Goal: Task Accomplishment & Management: Use online tool/utility

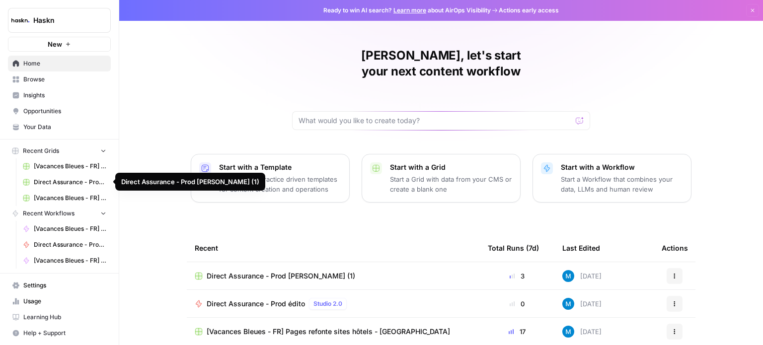
click at [67, 178] on span "Direct Assurance - Prod [PERSON_NAME] (1)" at bounding box center [70, 182] width 73 height 9
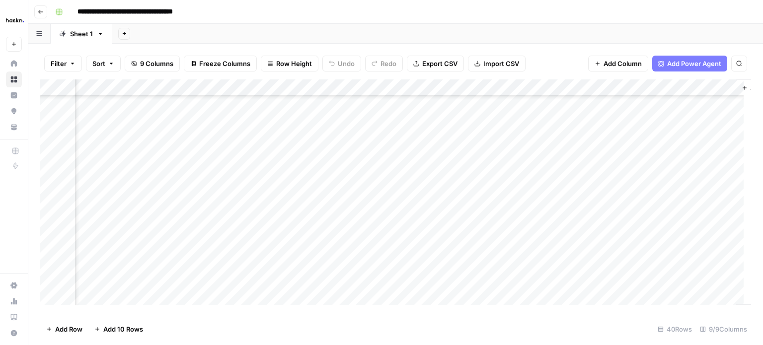
scroll to position [348, 144]
click at [625, 89] on div "Add Column" at bounding box center [395, 195] width 711 height 233
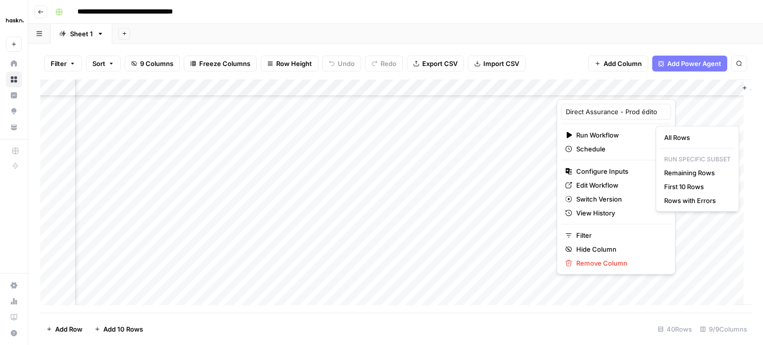
click at [598, 186] on html "**********" at bounding box center [381, 172] width 763 height 345
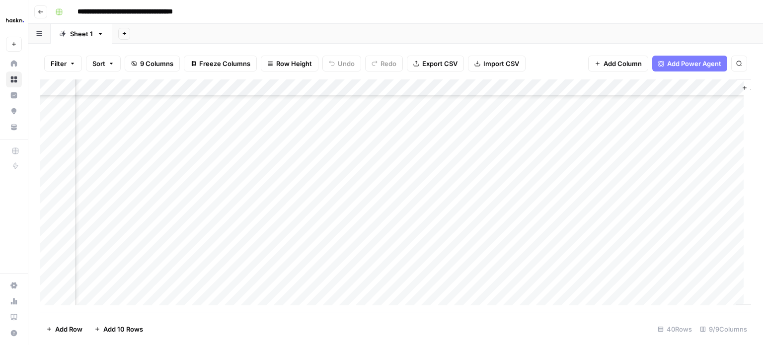
click at [497, 212] on div "Add Column" at bounding box center [395, 195] width 711 height 233
click at [624, 87] on div "Add Column" at bounding box center [395, 195] width 711 height 233
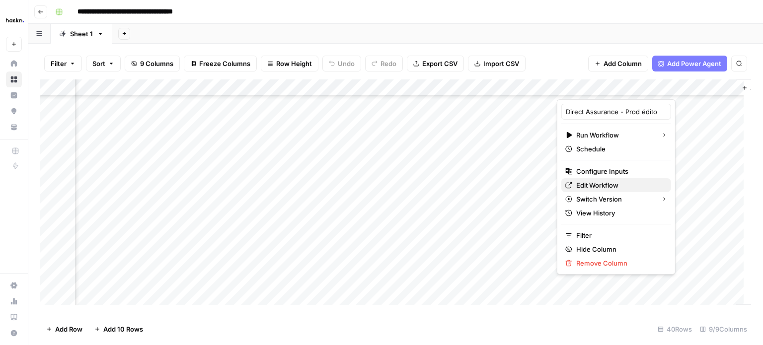
click at [588, 184] on span "Edit Workflow" at bounding box center [619, 185] width 87 height 10
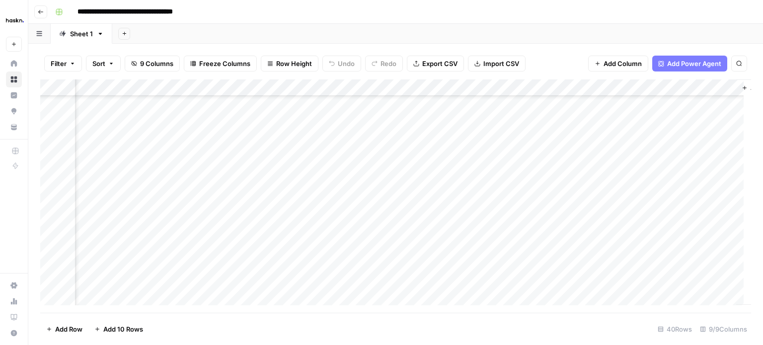
click at [494, 235] on div "Add Column" at bounding box center [395, 195] width 711 height 233
click at [624, 162] on div "Add Column" at bounding box center [395, 195] width 711 height 233
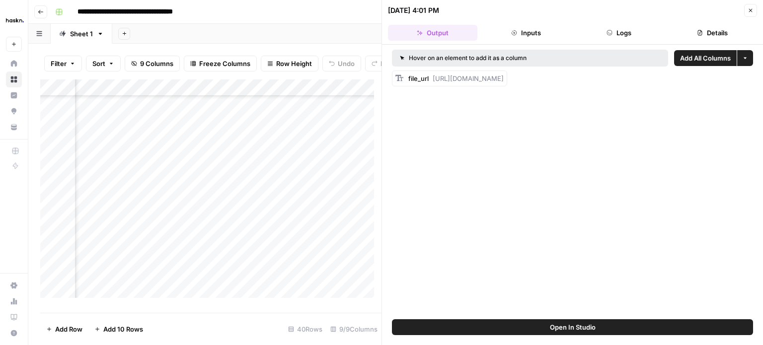
click at [541, 29] on button "Inputs" at bounding box center [525, 33] width 89 height 16
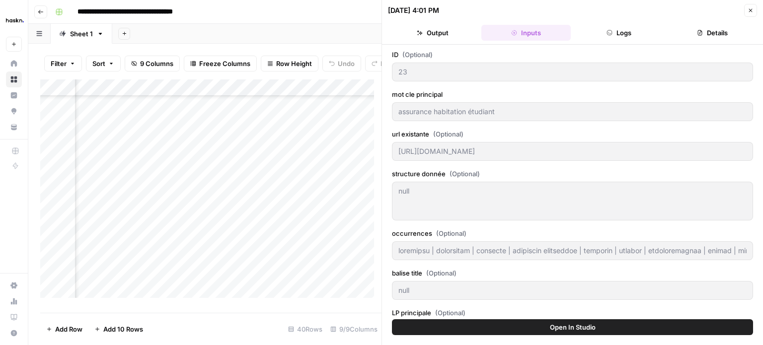
click at [445, 206] on div "null null" at bounding box center [572, 201] width 361 height 39
click at [244, 166] on div "Add Column" at bounding box center [210, 192] width 341 height 226
click at [280, 170] on div "Add Column" at bounding box center [210, 192] width 341 height 226
drag, startPoint x: 423, startPoint y: 132, endPoint x: 442, endPoint y: 132, distance: 18.9
click at [442, 132] on label "url existante (Optional)" at bounding box center [572, 134] width 361 height 10
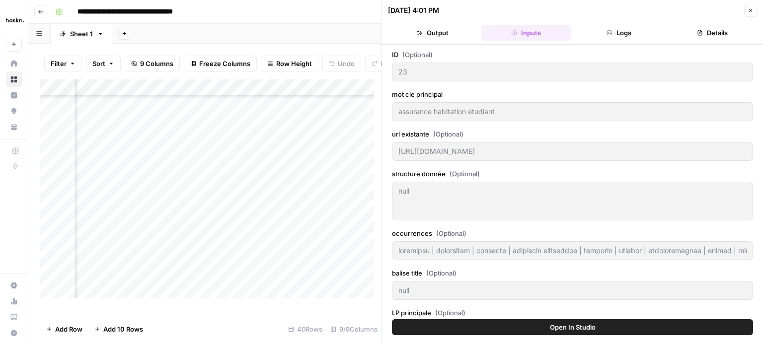
click at [277, 94] on div "Add Column" at bounding box center [210, 192] width 341 height 226
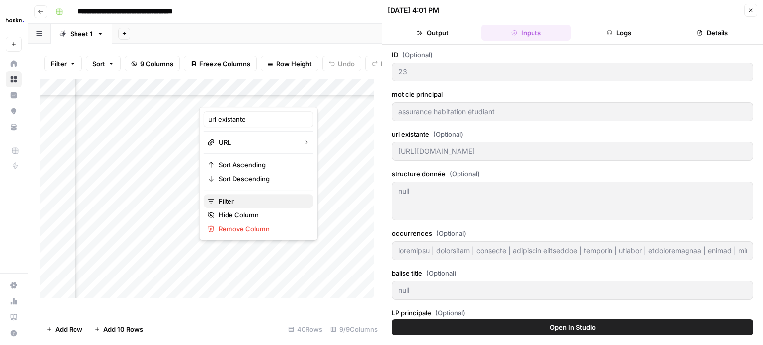
click at [258, 205] on span "Filter" at bounding box center [262, 201] width 87 height 10
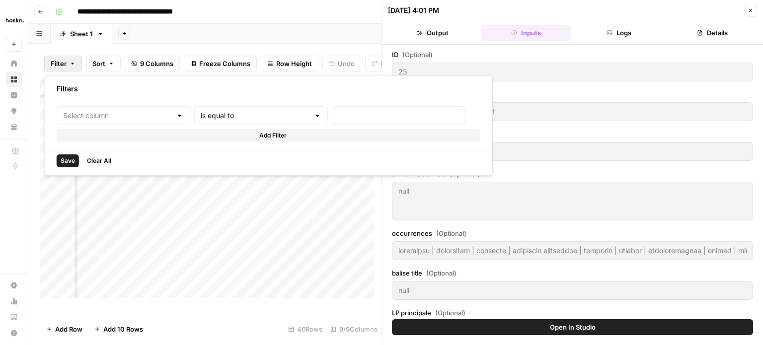
type input "url existante"
click at [212, 117] on input "text" at bounding box center [272, 116] width 120 height 10
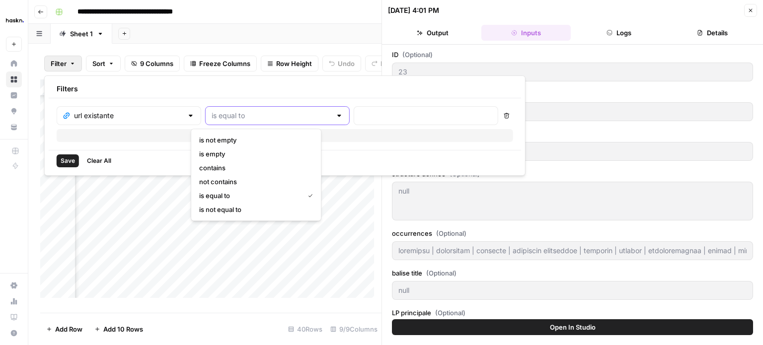
click at [212, 117] on input "text" at bounding box center [272, 116] width 120 height 10
click at [111, 62] on icon "button" at bounding box center [111, 64] width 6 height 6
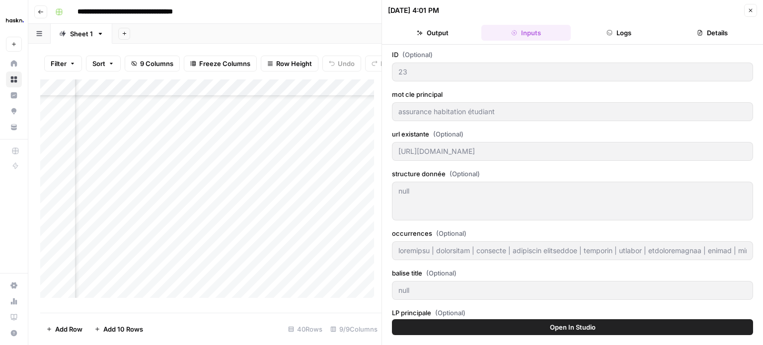
click at [187, 210] on div "Add Column" at bounding box center [210, 192] width 341 height 226
click at [279, 94] on div "Add Column" at bounding box center [210, 192] width 341 height 226
click at [749, 9] on icon "button" at bounding box center [750, 10] width 3 height 3
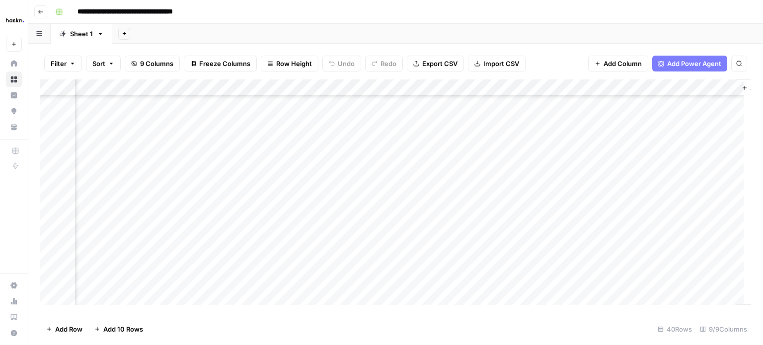
click at [604, 177] on div "Add Column" at bounding box center [395, 195] width 711 height 233
click at [624, 177] on div "Add Column" at bounding box center [395, 195] width 711 height 233
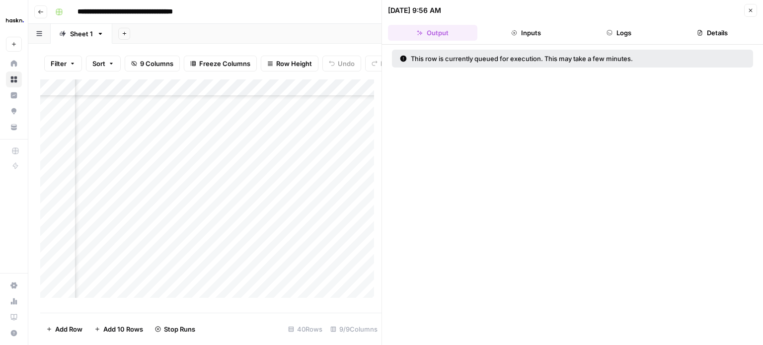
click at [523, 35] on button "Inputs" at bounding box center [525, 33] width 89 height 16
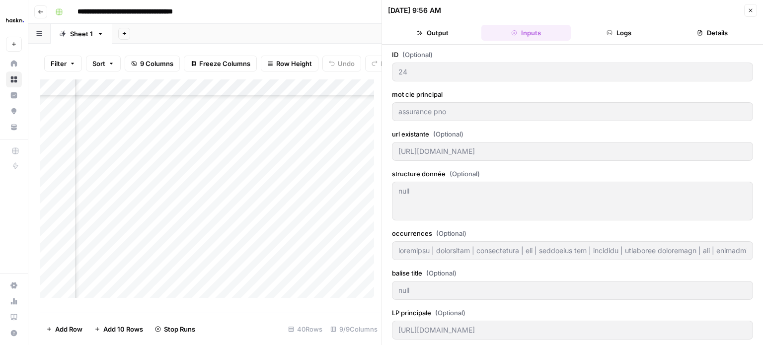
click at [745, 8] on button "Close" at bounding box center [750, 10] width 13 height 13
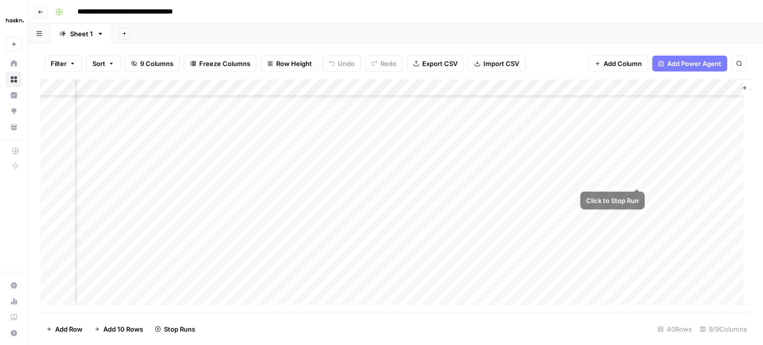
click at [638, 174] on div "Add Column" at bounding box center [395, 195] width 711 height 233
click at [625, 89] on div "Add Column" at bounding box center [395, 195] width 711 height 233
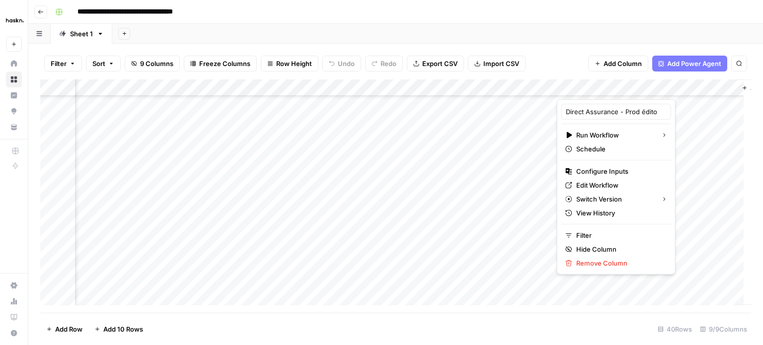
click at [513, 227] on div "Add Column" at bounding box center [395, 195] width 711 height 233
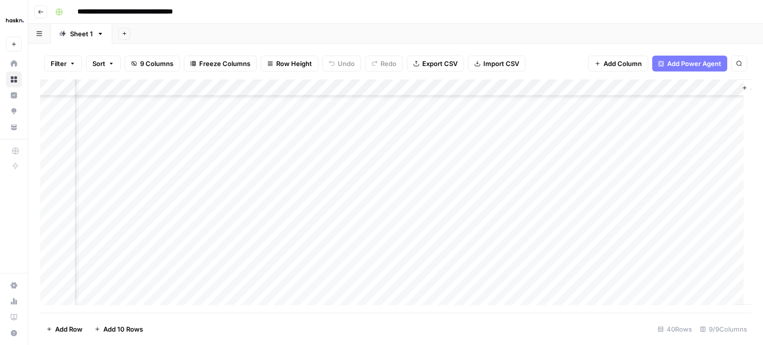
click at [624, 87] on div "Add Column" at bounding box center [395, 195] width 711 height 233
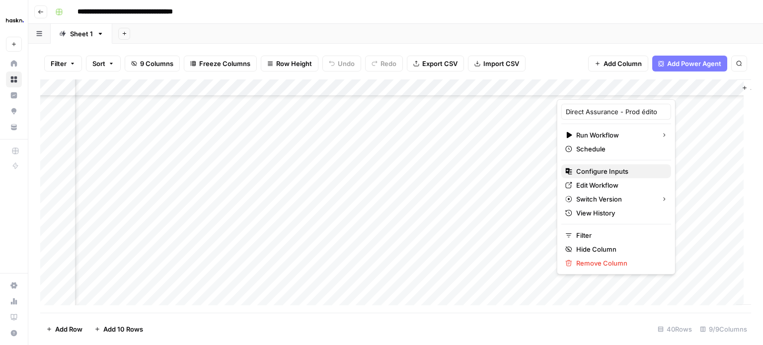
click at [627, 171] on span "Configure Inputs" at bounding box center [619, 171] width 87 height 10
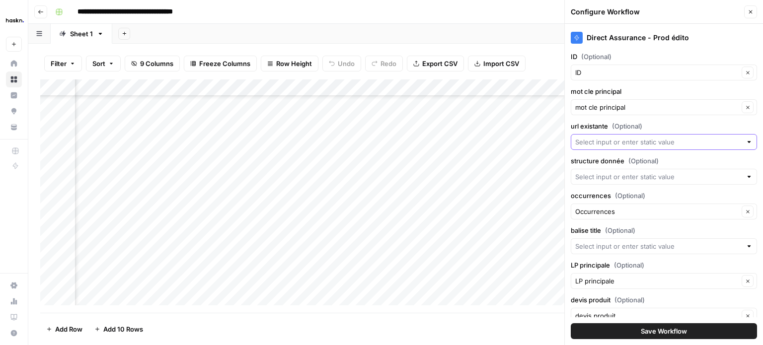
click at [650, 143] on input "url existante (Optional)" at bounding box center [658, 142] width 166 height 10
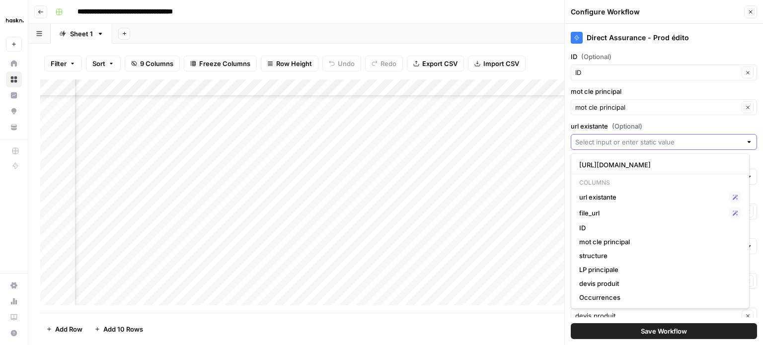
click at [620, 139] on input "url existante (Optional)" at bounding box center [658, 142] width 166 height 10
click at [605, 197] on span "url existante" at bounding box center [652, 197] width 146 height 10
type input "url existante"
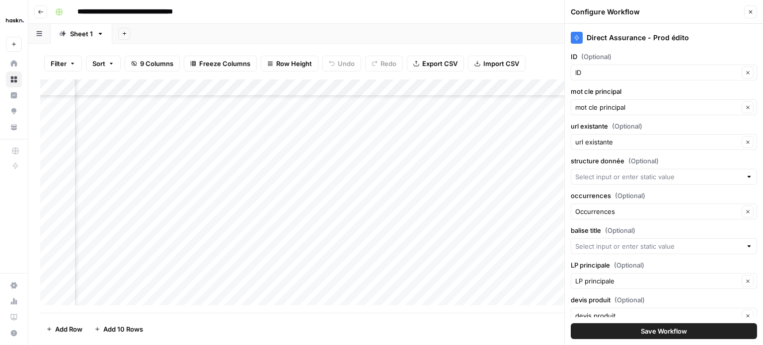
click at [650, 331] on span "Save Workflow" at bounding box center [664, 331] width 46 height 10
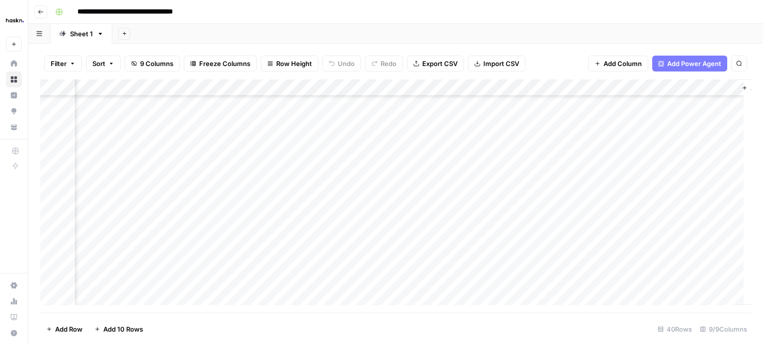
click at [634, 178] on div "Add Column" at bounding box center [395, 195] width 711 height 233
click at [622, 179] on div "Add Column" at bounding box center [395, 195] width 711 height 233
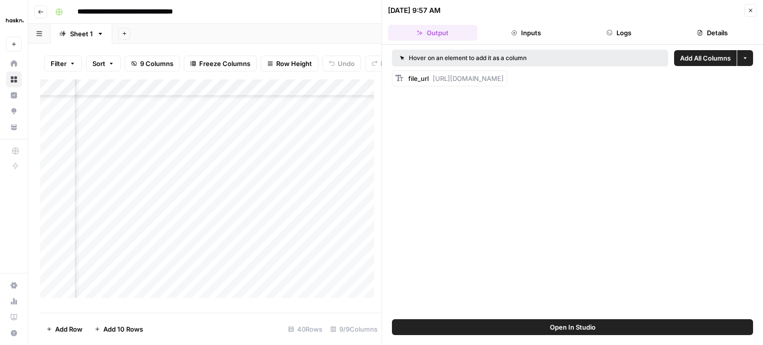
click at [607, 36] on button "Logs" at bounding box center [619, 33] width 89 height 16
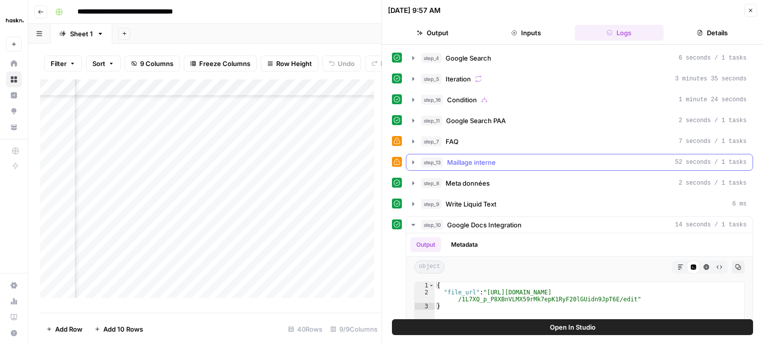
click at [412, 161] on icon "button" at bounding box center [413, 162] width 8 height 8
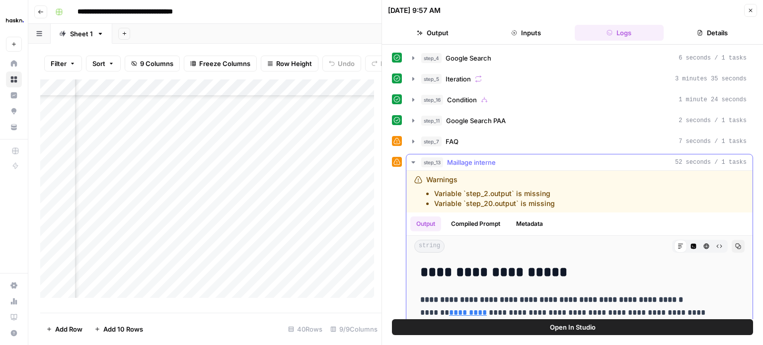
click at [411, 159] on icon "button" at bounding box center [413, 162] width 8 height 8
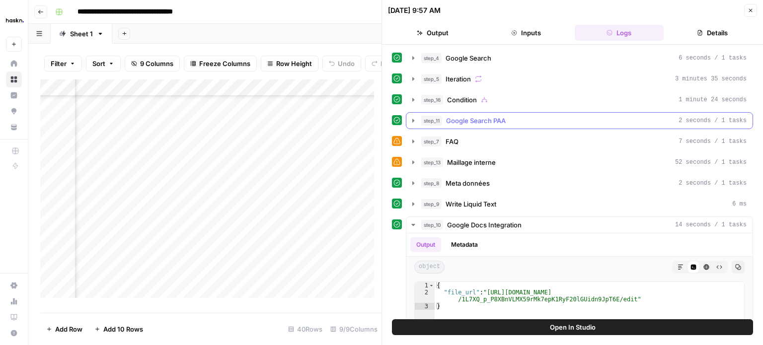
click at [411, 122] on icon "button" at bounding box center [413, 121] width 8 height 8
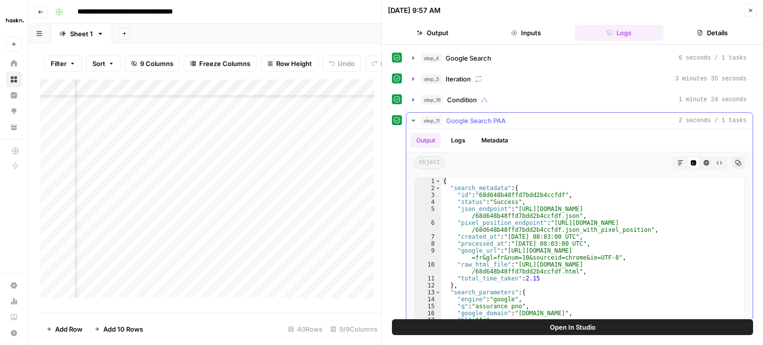
click at [411, 122] on icon "button" at bounding box center [413, 121] width 8 height 8
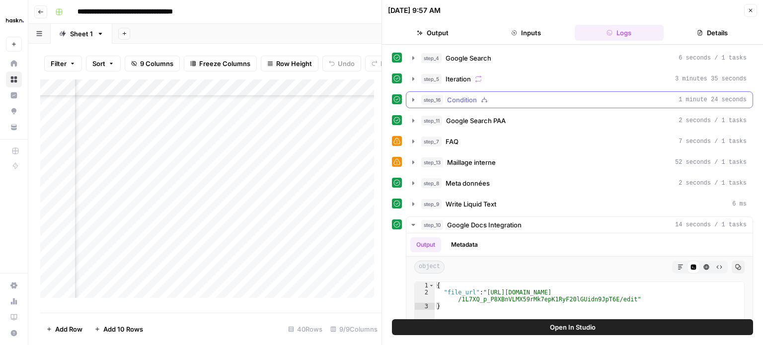
click at [413, 100] on icon "button" at bounding box center [413, 99] width 2 height 3
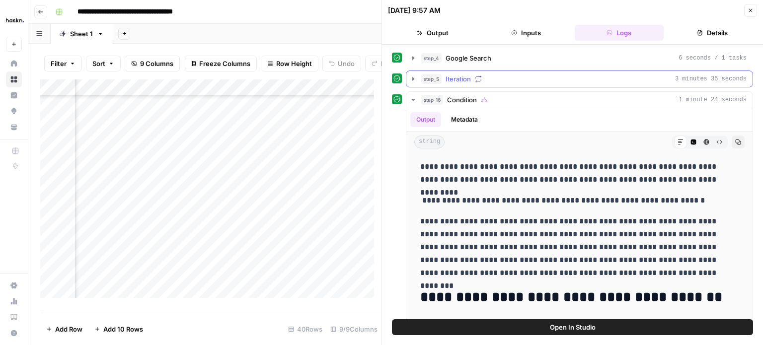
click at [414, 78] on icon "button" at bounding box center [413, 78] width 2 height 3
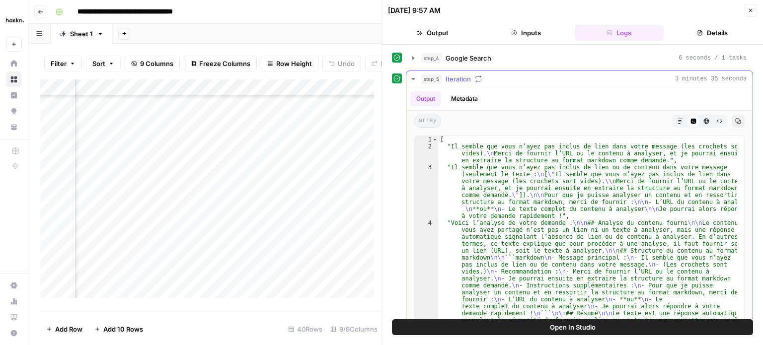
click at [412, 78] on icon "button" at bounding box center [412, 79] width 3 height 2
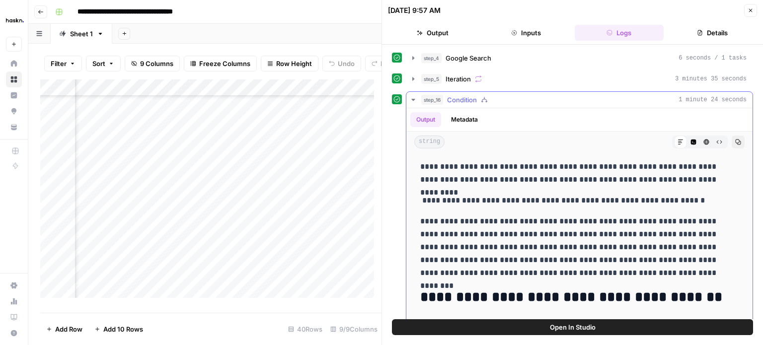
click at [453, 118] on button "Metadata" at bounding box center [464, 119] width 39 height 15
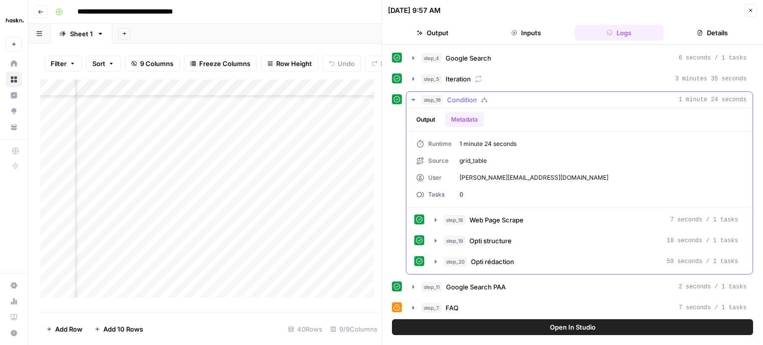
click at [429, 126] on div "Output Metadata" at bounding box center [579, 119] width 346 height 23
click at [435, 239] on icon "button" at bounding box center [436, 240] width 2 height 3
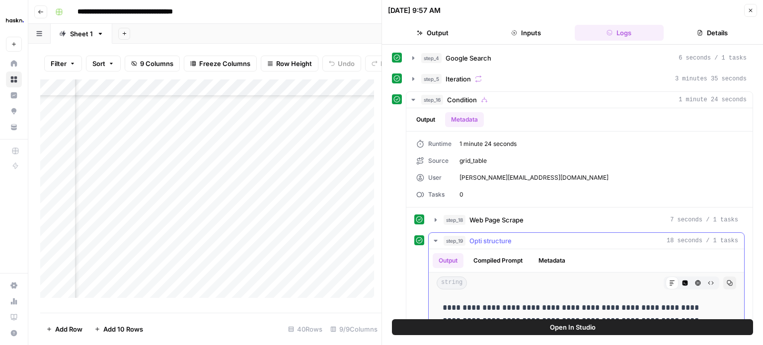
click at [435, 240] on icon "button" at bounding box center [435, 241] width 3 height 2
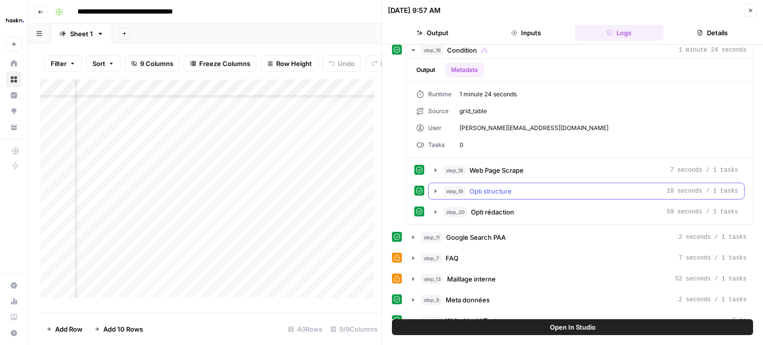
scroll to position [99, 0]
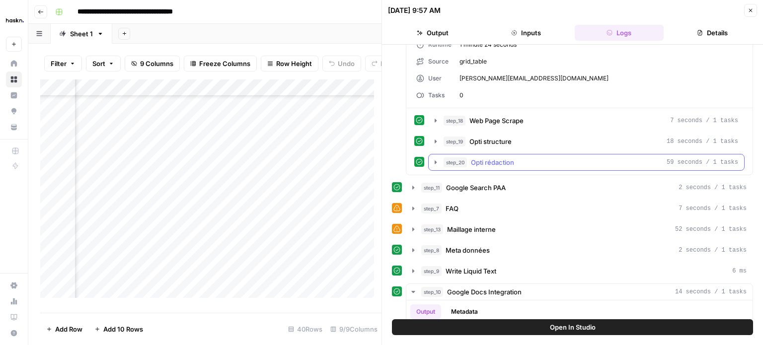
click at [435, 160] on icon "button" at bounding box center [436, 161] width 2 height 3
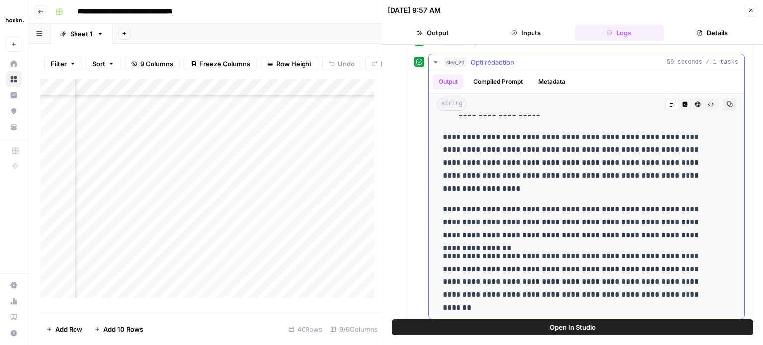
scroll to position [199, 0]
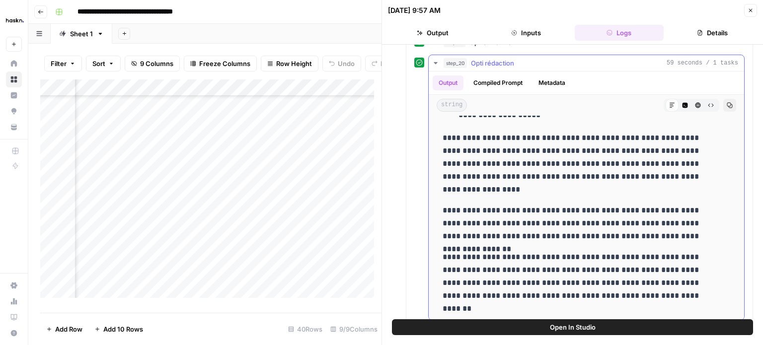
drag, startPoint x: 693, startPoint y: 103, endPoint x: 688, endPoint y: 112, distance: 10.2
click at [704, 102] on button "Raw Output" at bounding box center [710, 105] width 13 height 13
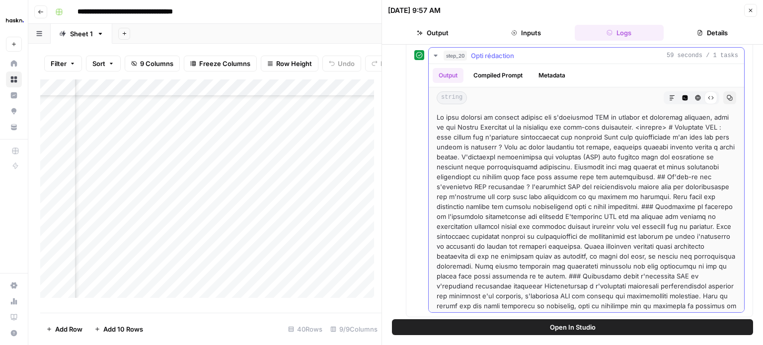
scroll to position [149, 0]
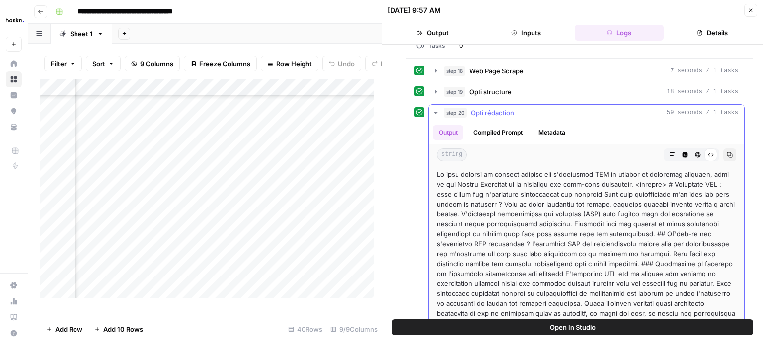
click at [669, 152] on icon "button" at bounding box center [672, 155] width 6 height 6
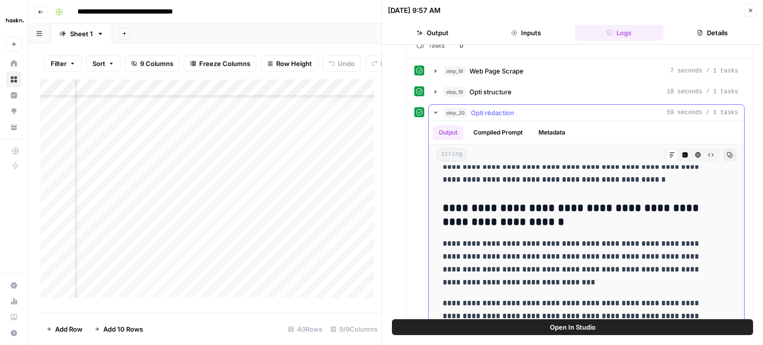
scroll to position [646, 0]
click at [281, 185] on div "Add Column" at bounding box center [210, 192] width 341 height 226
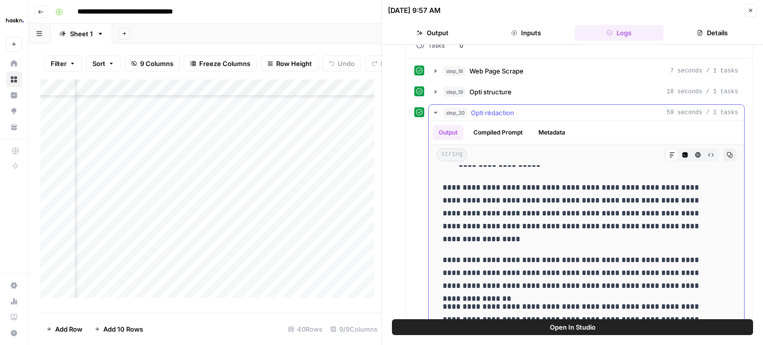
scroll to position [3566, 0]
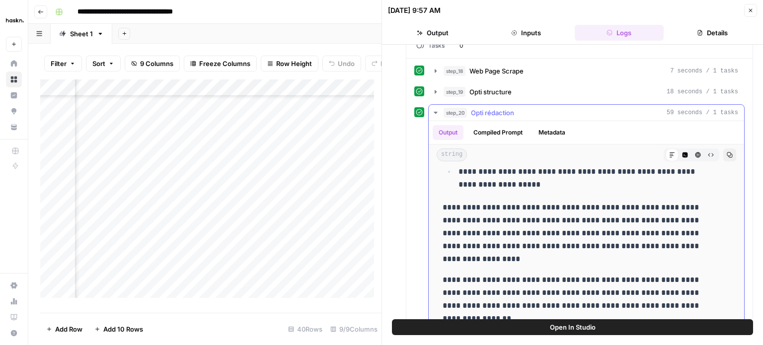
click at [437, 109] on icon "button" at bounding box center [436, 113] width 8 height 8
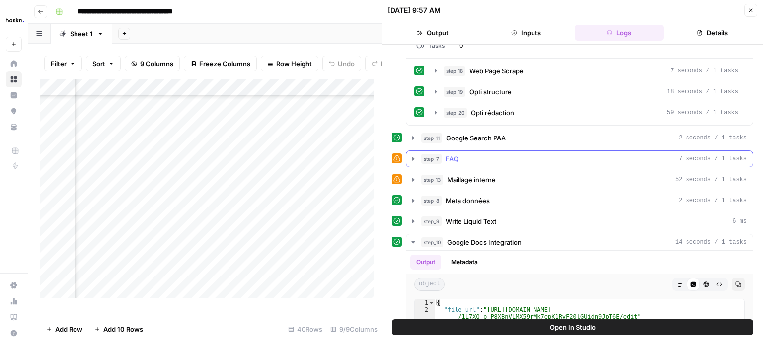
click at [415, 156] on icon "button" at bounding box center [413, 159] width 8 height 8
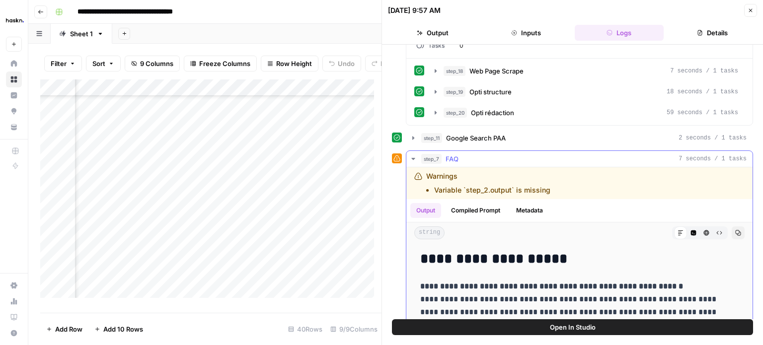
click at [407, 153] on button "step_7 FAQ 7 seconds / 1 tasks" at bounding box center [579, 159] width 346 height 16
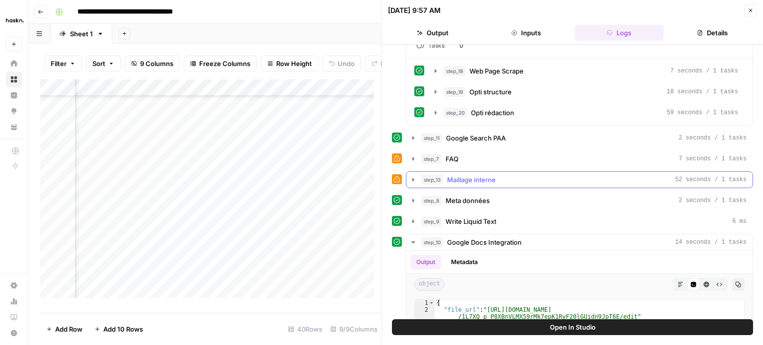
click at [411, 176] on icon "button" at bounding box center [413, 180] width 8 height 8
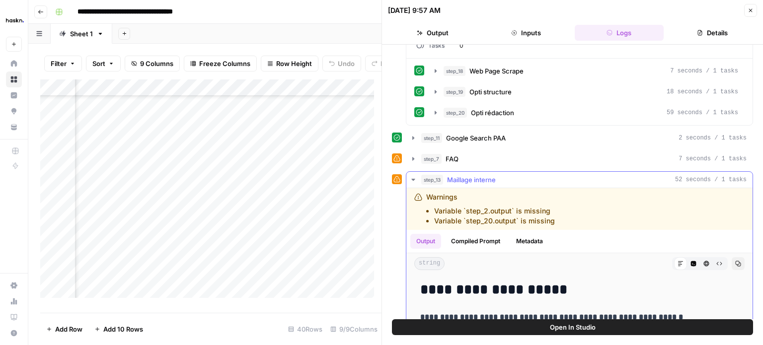
click at [411, 176] on icon "button" at bounding box center [413, 180] width 8 height 8
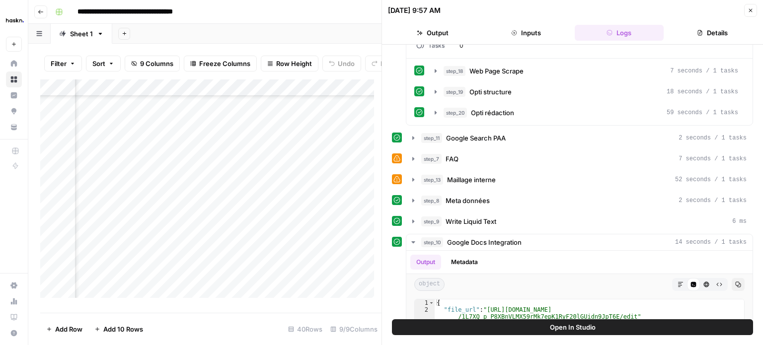
click at [162, 188] on div "Add Column" at bounding box center [210, 192] width 341 height 226
click at [194, 185] on div "Add Column" at bounding box center [210, 192] width 341 height 226
click at [348, 179] on div "Add Column" at bounding box center [210, 192] width 341 height 226
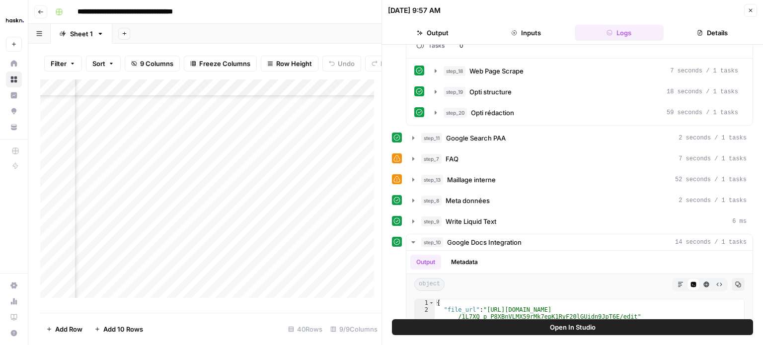
click at [209, 185] on div "Add Column" at bounding box center [210, 192] width 341 height 226
click at [274, 187] on div "Add Column" at bounding box center [210, 192] width 341 height 226
click at [344, 185] on div "Add Column" at bounding box center [210, 192] width 341 height 226
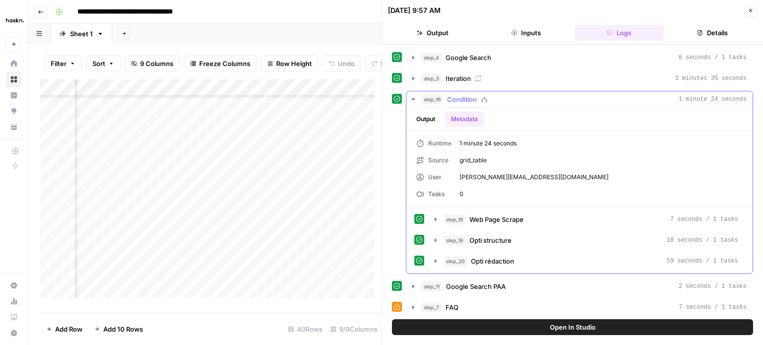
scroll to position [0, 0]
click at [412, 99] on icon "button" at bounding box center [412, 100] width 3 height 2
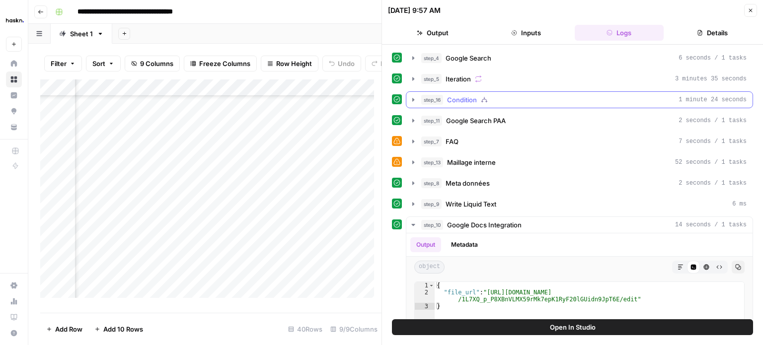
click at [412, 100] on icon "button" at bounding box center [413, 100] width 8 height 8
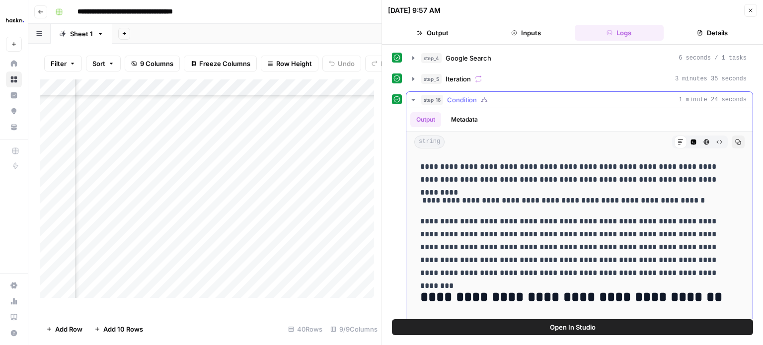
click at [467, 119] on button "Metadata" at bounding box center [464, 119] width 39 height 15
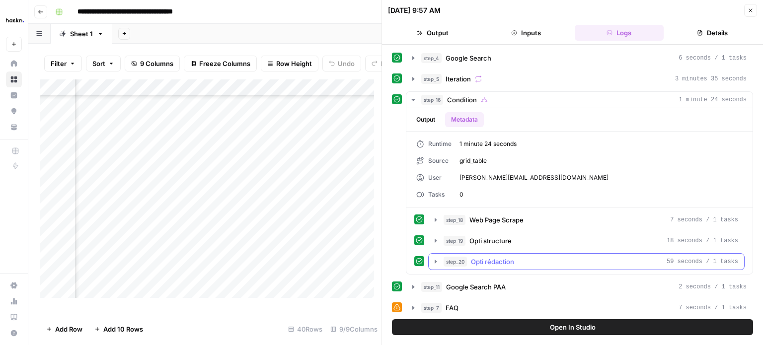
click at [435, 260] on icon "button" at bounding box center [436, 261] width 2 height 3
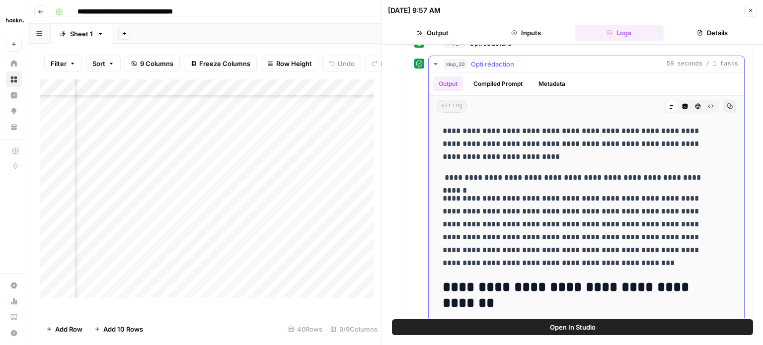
scroll to position [199, 0]
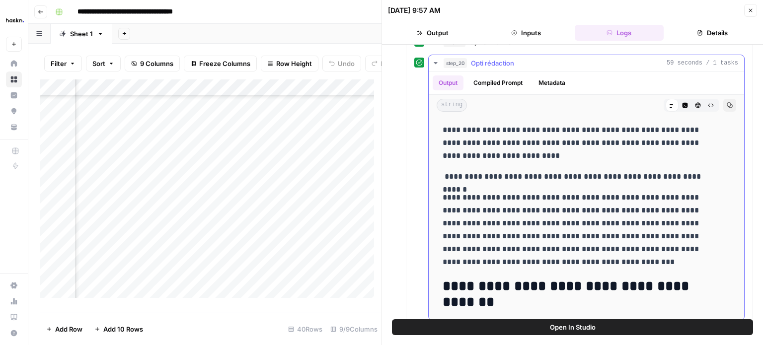
click at [503, 83] on button "Compiled Prompt" at bounding box center [497, 83] width 61 height 15
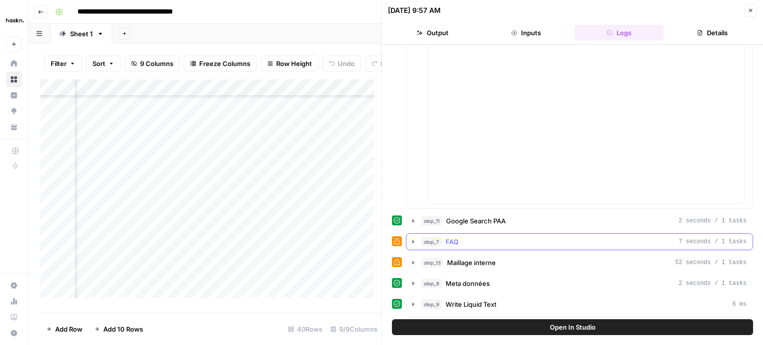
scroll to position [298, 0]
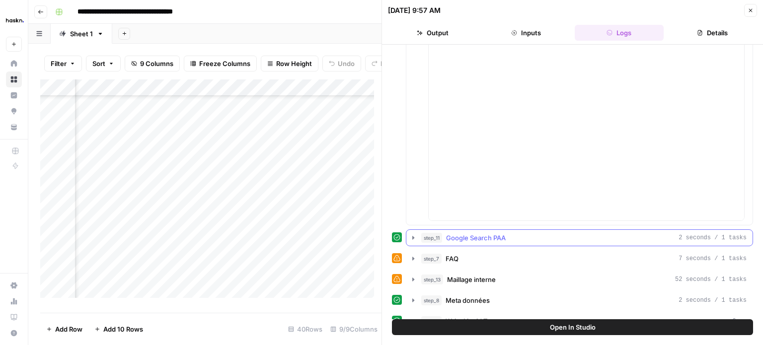
click at [413, 236] on icon "button" at bounding box center [413, 237] width 2 height 3
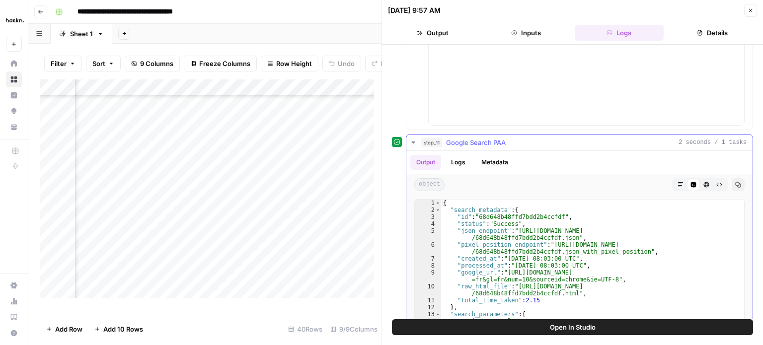
scroll to position [397, 0]
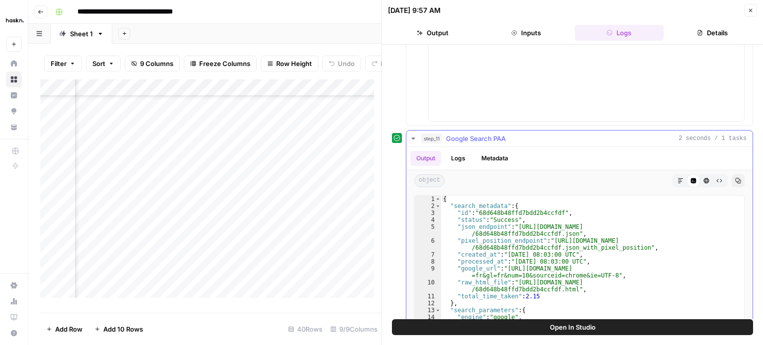
click at [458, 156] on button "Logs" at bounding box center [458, 158] width 26 height 15
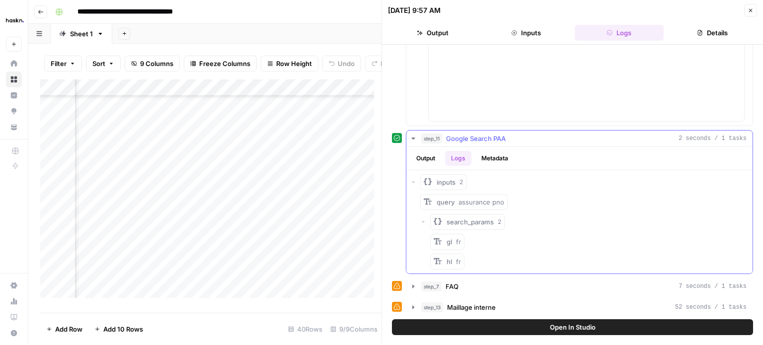
click at [488, 154] on button "Metadata" at bounding box center [494, 158] width 39 height 15
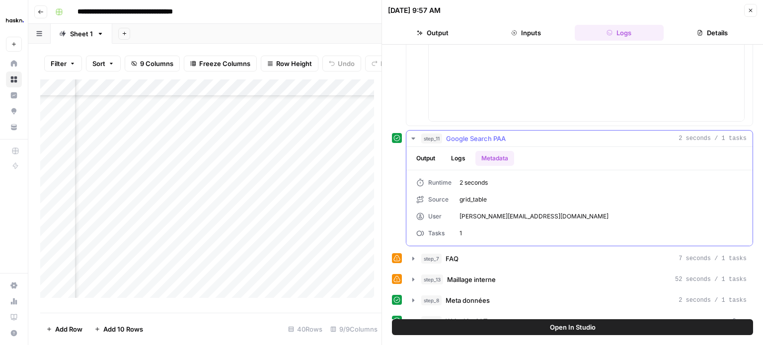
click at [413, 138] on icon "button" at bounding box center [412, 139] width 3 height 2
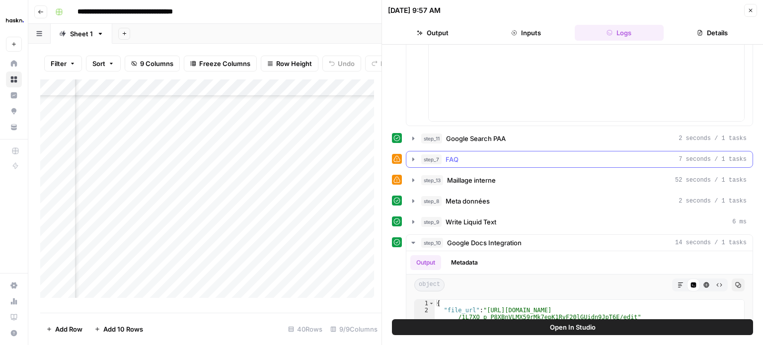
click at [415, 155] on icon "button" at bounding box center [413, 159] width 8 height 8
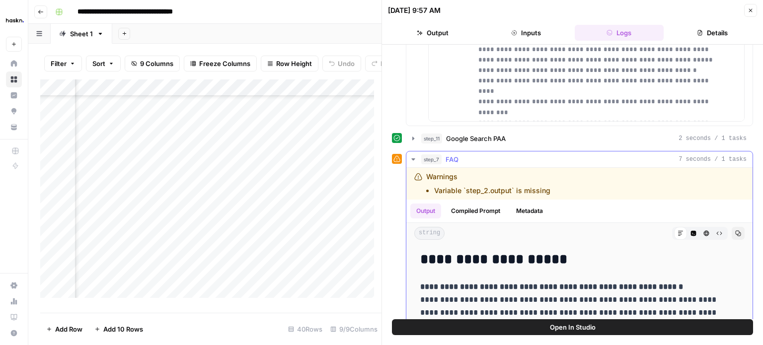
click at [487, 204] on button "Compiled Prompt" at bounding box center [475, 211] width 61 height 15
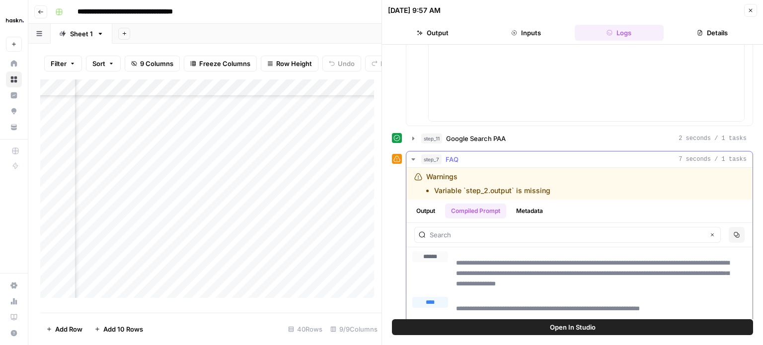
click at [416, 158] on icon "button" at bounding box center [413, 159] width 8 height 8
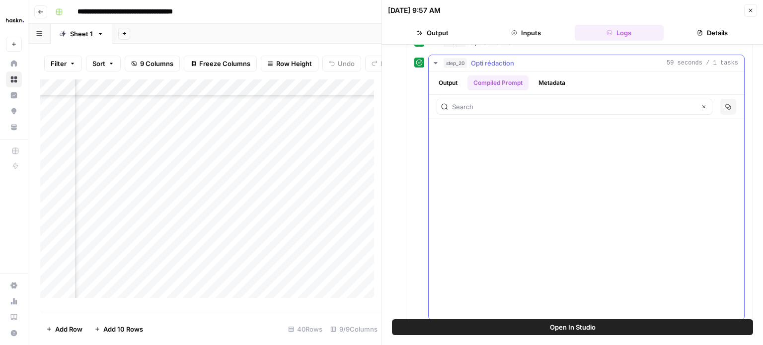
scroll to position [199, 0]
click at [456, 83] on button "Output" at bounding box center [448, 83] width 31 height 15
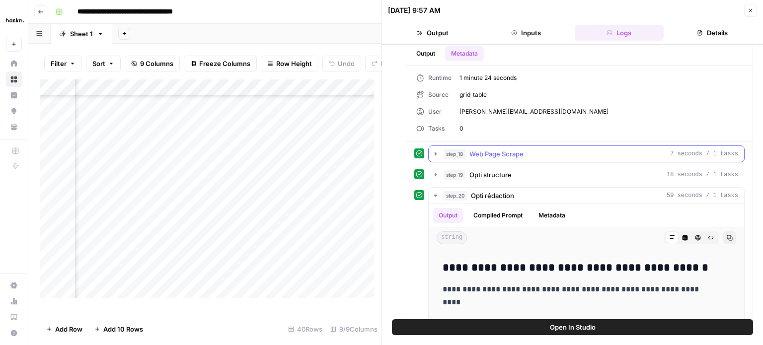
scroll to position [0, 0]
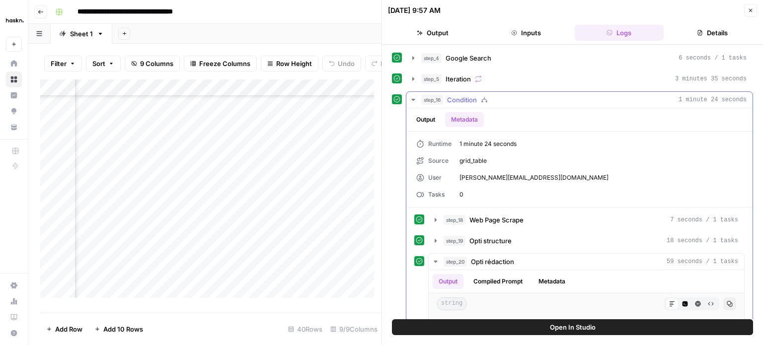
click at [422, 115] on button "Output" at bounding box center [425, 119] width 31 height 15
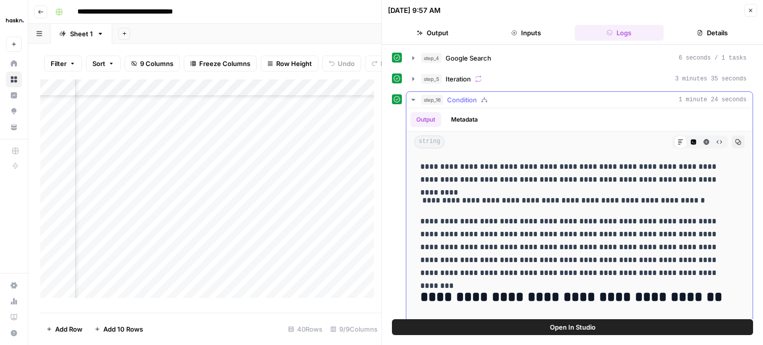
click at [465, 117] on button "Metadata" at bounding box center [464, 119] width 39 height 15
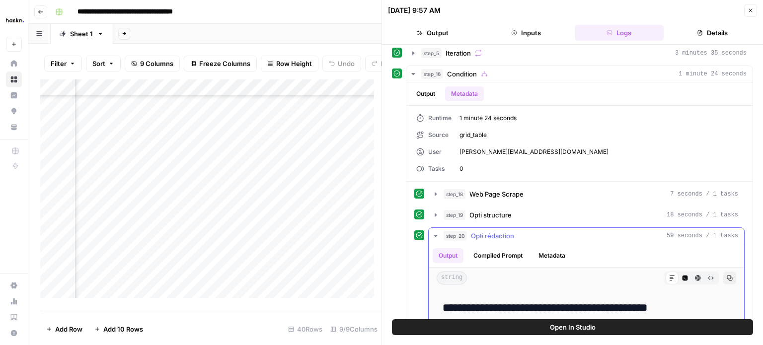
scroll to position [50, 0]
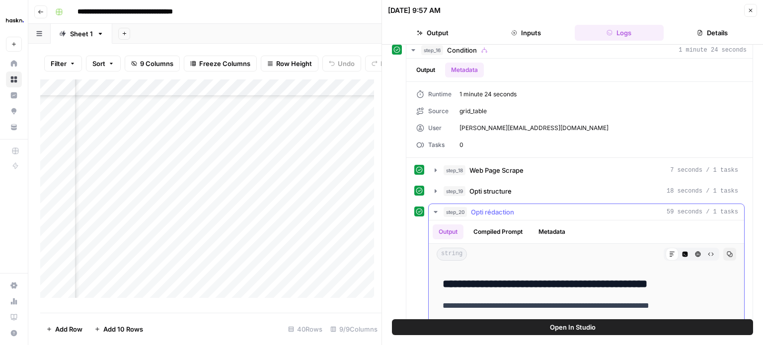
click at [549, 225] on button "Metadata" at bounding box center [552, 232] width 39 height 15
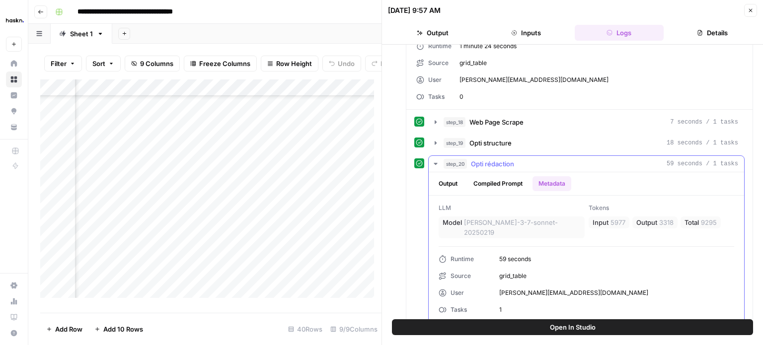
scroll to position [99, 0]
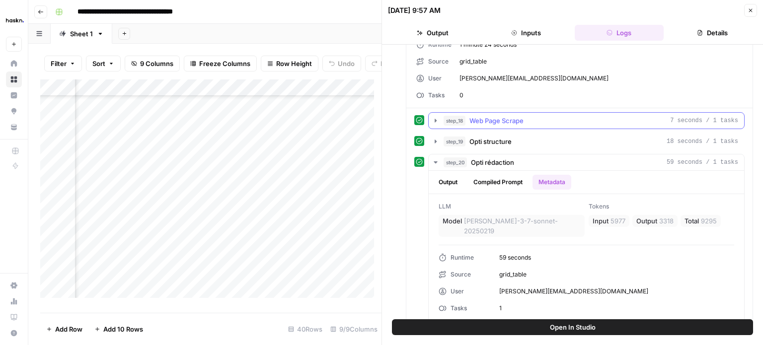
click at [437, 119] on icon "button" at bounding box center [436, 121] width 8 height 8
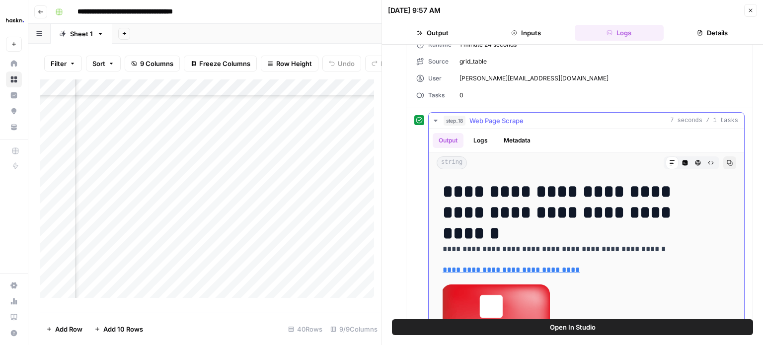
click at [516, 135] on button "Metadata" at bounding box center [517, 140] width 39 height 15
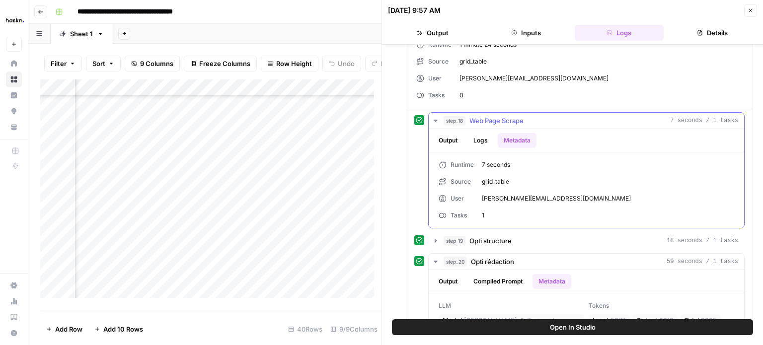
click at [435, 122] on icon "button" at bounding box center [436, 121] width 8 height 8
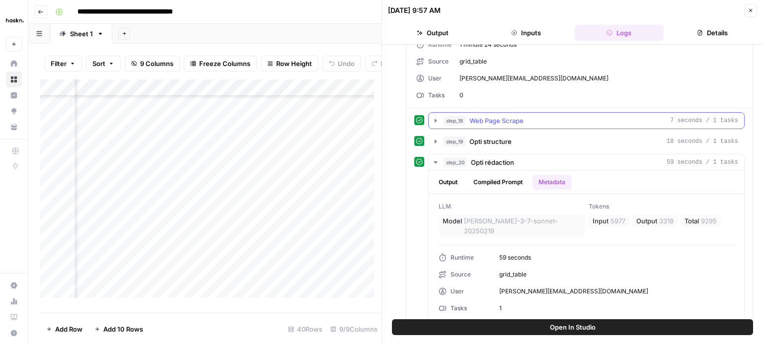
scroll to position [0, 0]
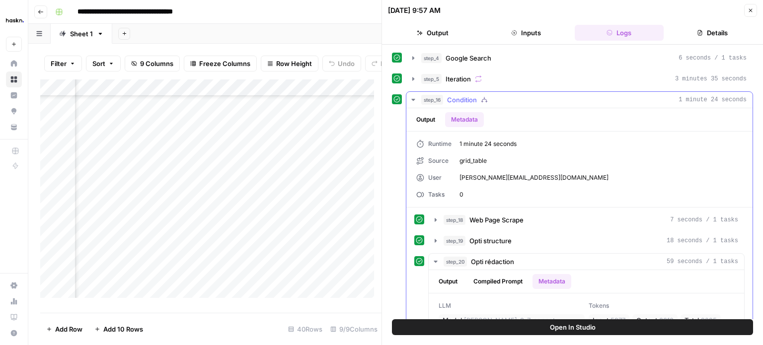
click at [414, 99] on icon "button" at bounding box center [412, 100] width 3 height 2
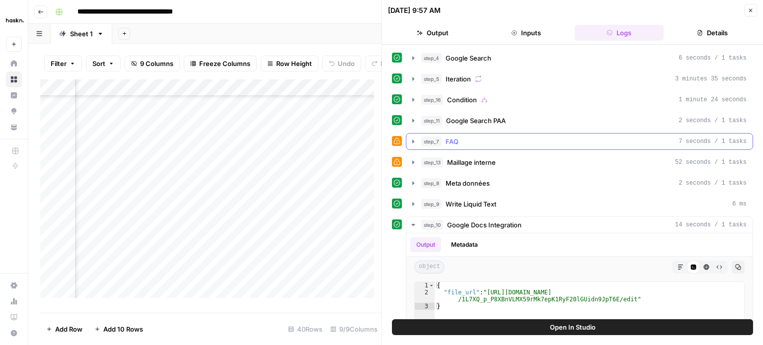
click at [411, 138] on icon "button" at bounding box center [413, 142] width 8 height 8
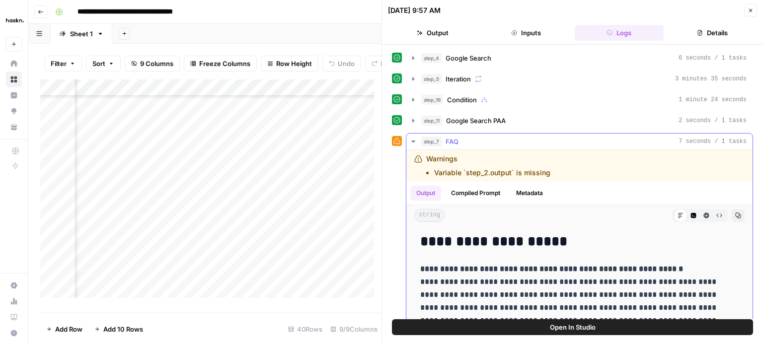
click at [411, 138] on icon "button" at bounding box center [413, 142] width 8 height 8
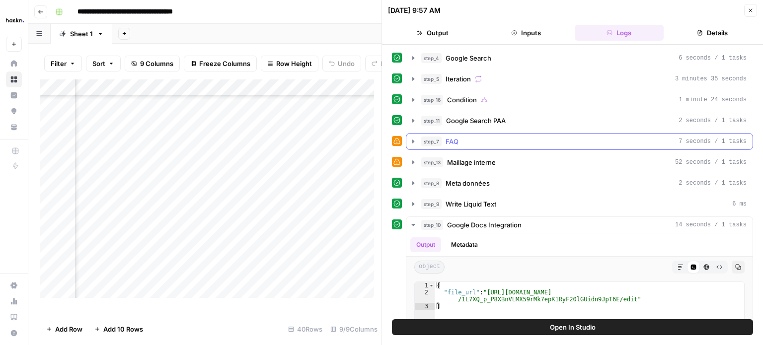
click at [411, 138] on icon "button" at bounding box center [413, 142] width 8 height 8
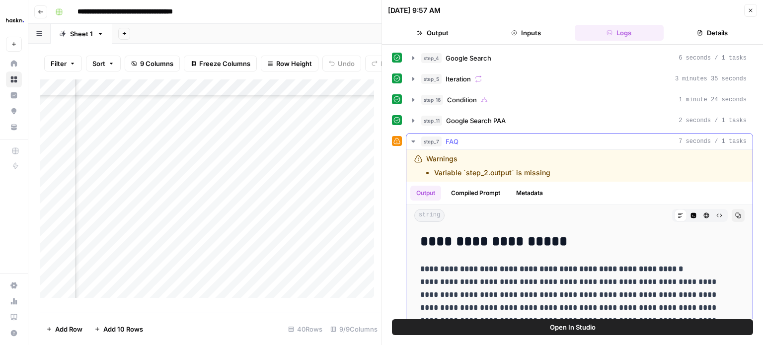
click at [472, 192] on button "Compiled Prompt" at bounding box center [475, 193] width 61 height 15
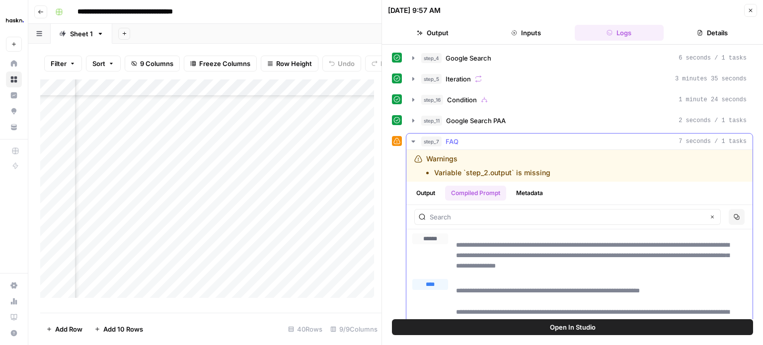
click at [415, 139] on icon "button" at bounding box center [413, 142] width 8 height 8
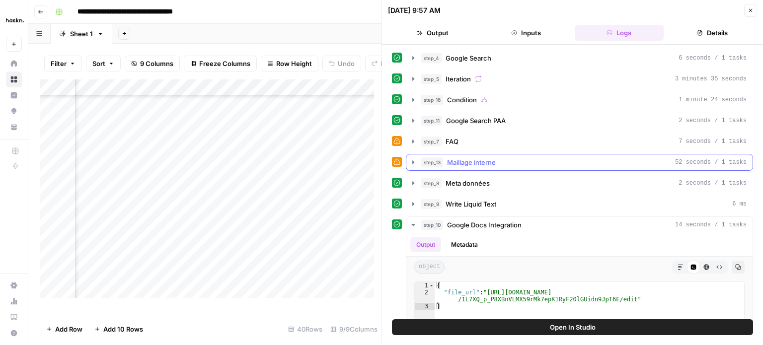
click at [411, 159] on icon "button" at bounding box center [413, 162] width 8 height 8
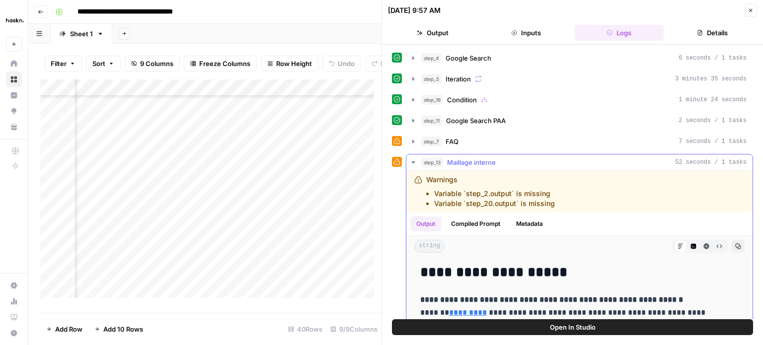
click at [488, 217] on button "Compiled Prompt" at bounding box center [475, 224] width 61 height 15
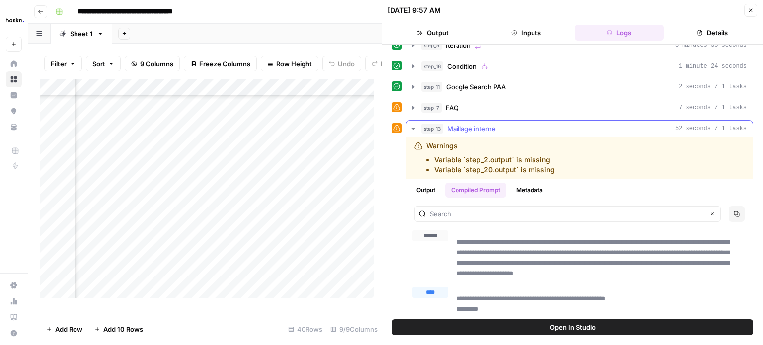
scroll to position [50, 0]
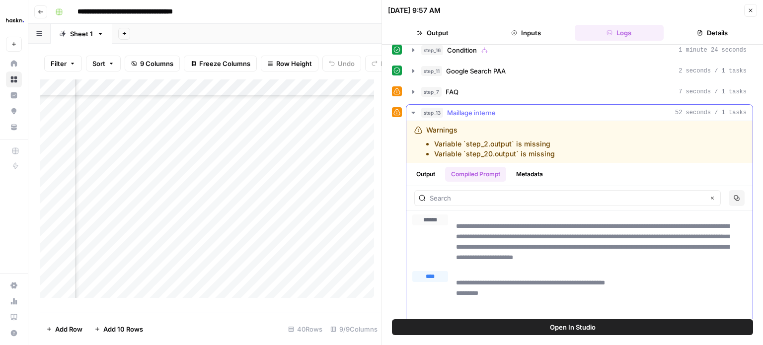
click at [408, 111] on button "step_13 Maillage interne 52 seconds / 1 tasks" at bounding box center [579, 113] width 346 height 16
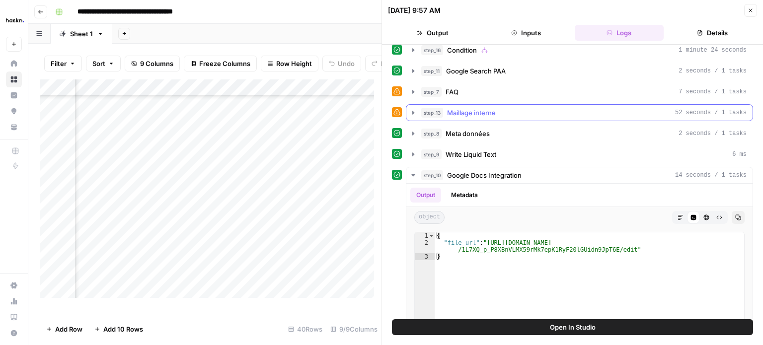
click at [410, 111] on icon "button" at bounding box center [413, 113] width 8 height 8
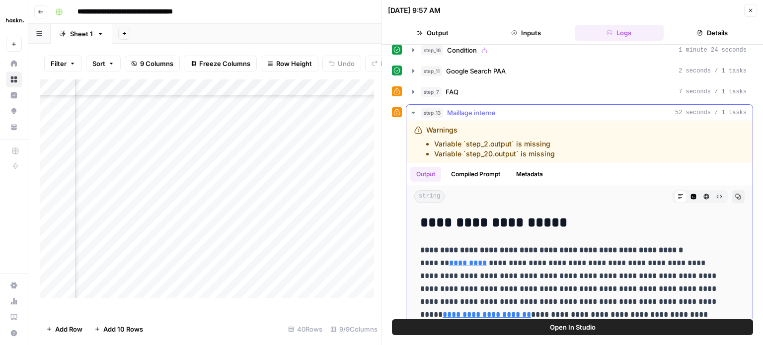
click at [433, 127] on div "Warnings Variable `step_2.output` is missing Variable `step_20.output` is missi…" at bounding box center [490, 142] width 129 height 34
click at [535, 169] on button "Metadata" at bounding box center [529, 174] width 39 height 15
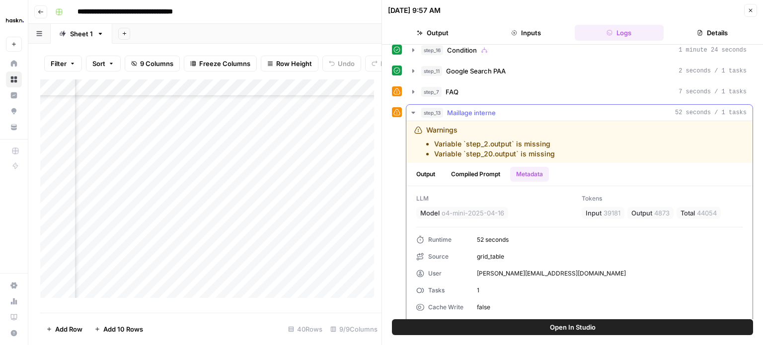
click at [496, 169] on button "Compiled Prompt" at bounding box center [475, 174] width 61 height 15
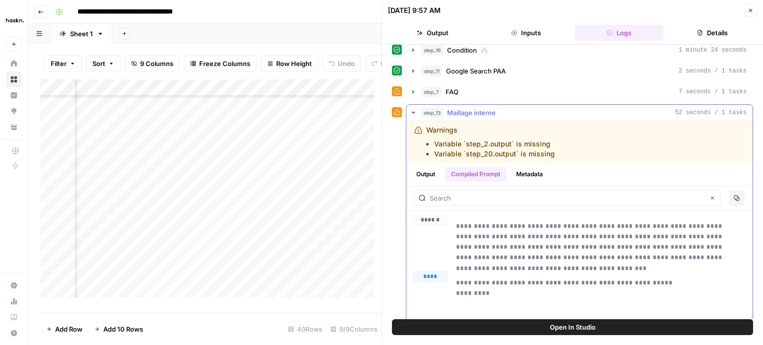
click at [431, 167] on button "Output" at bounding box center [425, 174] width 31 height 15
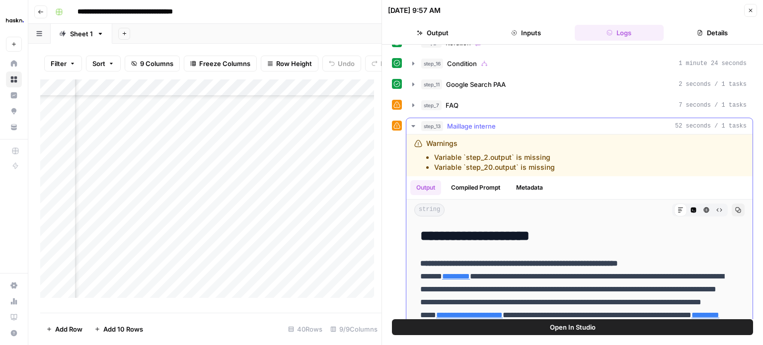
scroll to position [0, 0]
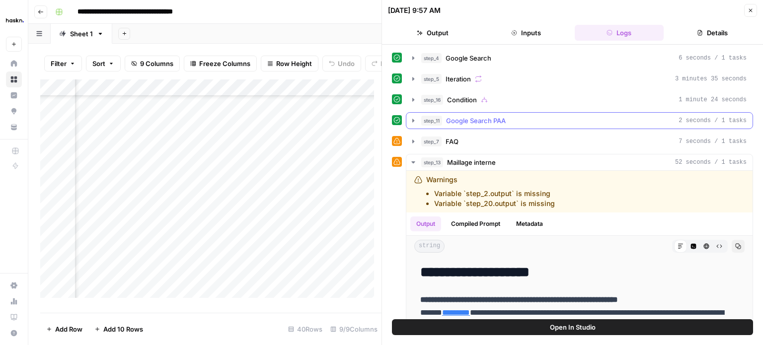
click at [414, 119] on icon "button" at bounding box center [413, 120] width 2 height 3
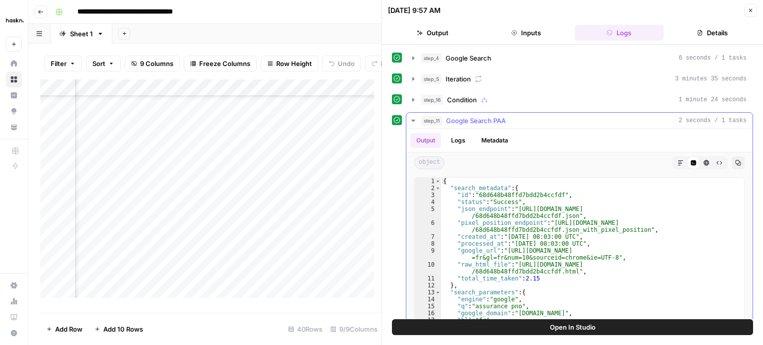
click at [409, 118] on button "step_11 Google Search PAA 2 seconds / 1 tasks" at bounding box center [579, 121] width 346 height 16
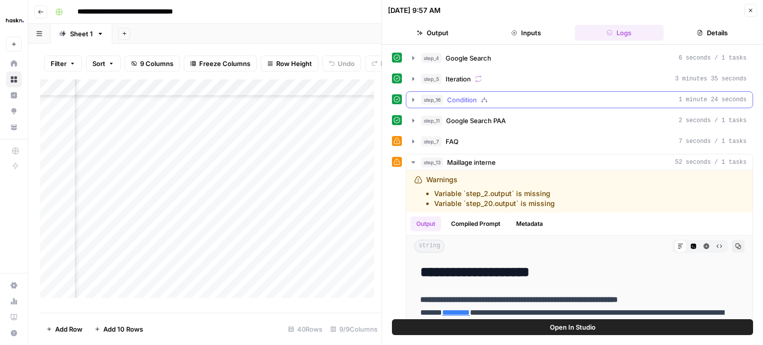
click at [414, 101] on icon "button" at bounding box center [413, 100] width 8 height 8
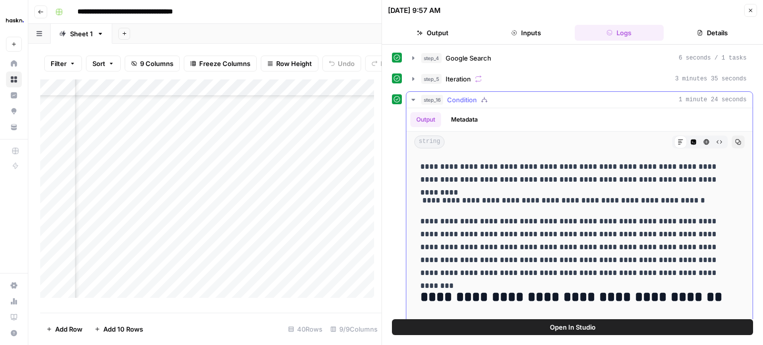
click at [414, 101] on icon "button" at bounding box center [413, 100] width 8 height 8
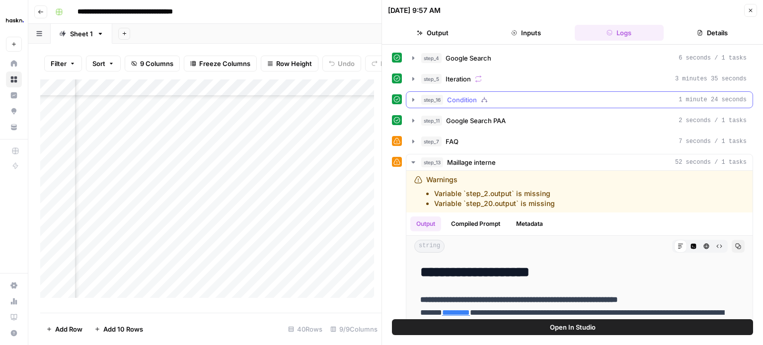
click at [414, 101] on icon "button" at bounding box center [413, 100] width 8 height 8
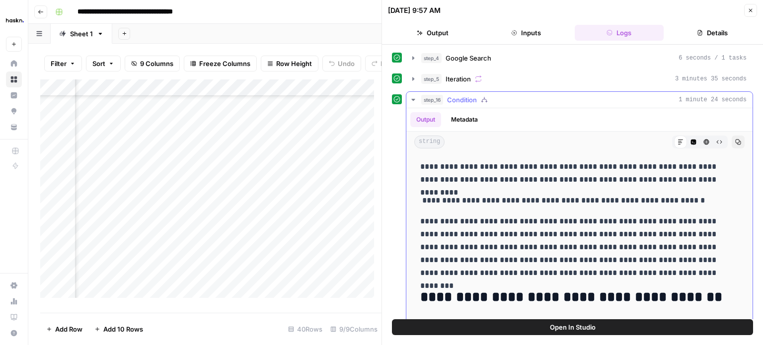
click at [414, 101] on icon "button" at bounding box center [413, 100] width 8 height 8
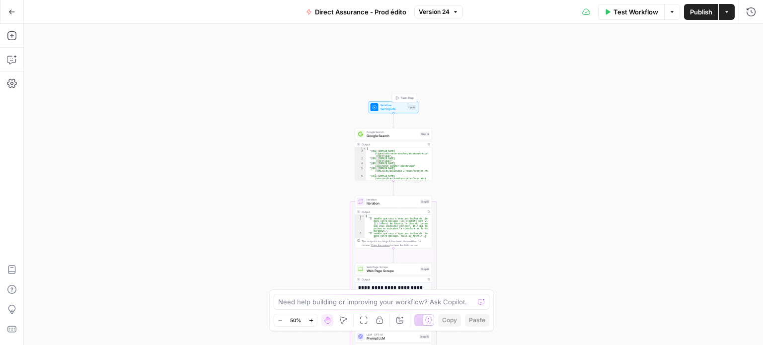
click at [388, 111] on span "Set Inputs" at bounding box center [393, 109] width 25 height 5
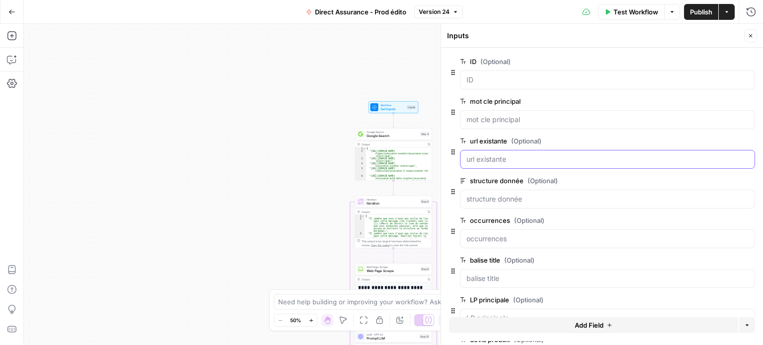
click at [477, 159] on "url existante (Optional)" at bounding box center [607, 160] width 282 height 10
click at [709, 143] on span "edit field" at bounding box center [718, 141] width 22 height 8
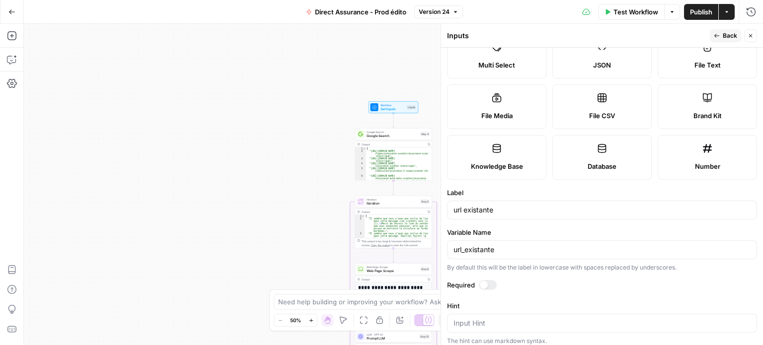
scroll to position [194, 0]
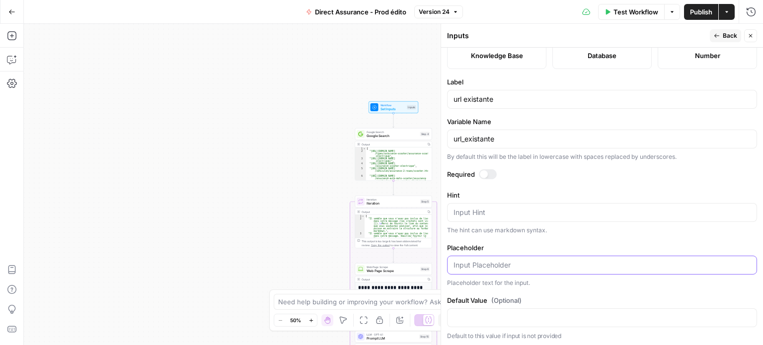
click at [488, 262] on input "Placeholder" at bounding box center [602, 265] width 297 height 10
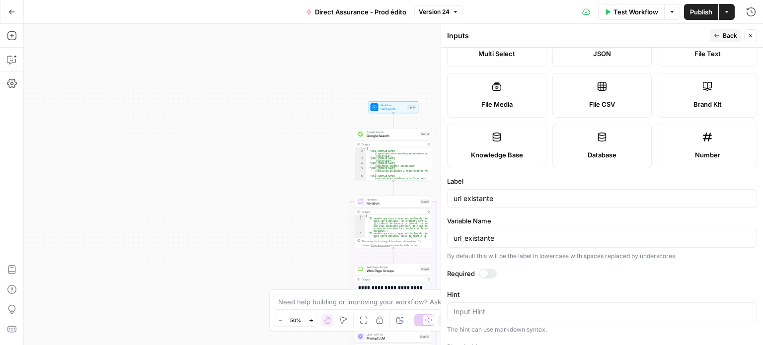
scroll to position [0, 0]
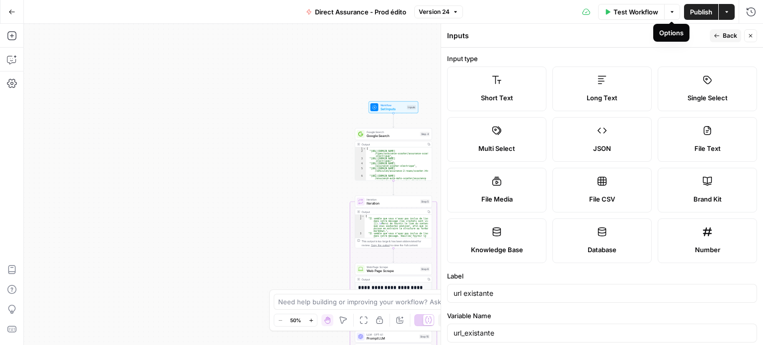
click at [358, 113] on div "true false Workflow Set Inputs Inputs Test Step Google Search Google Search Ste…" at bounding box center [393, 184] width 739 height 321
click at [746, 39] on button "Close" at bounding box center [750, 35] width 13 height 13
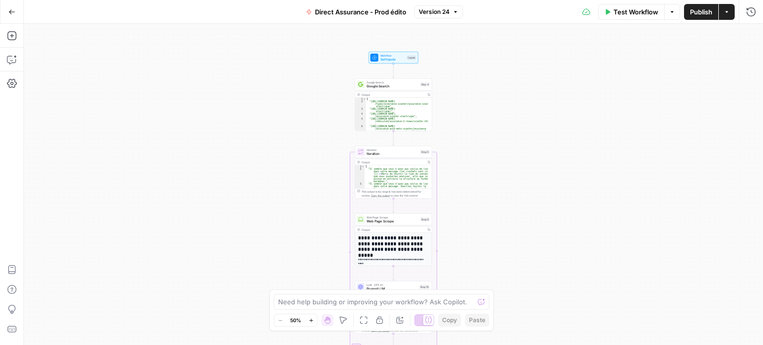
click at [399, 63] on div "Workflow Set Inputs Inputs" at bounding box center [394, 58] width 50 height 12
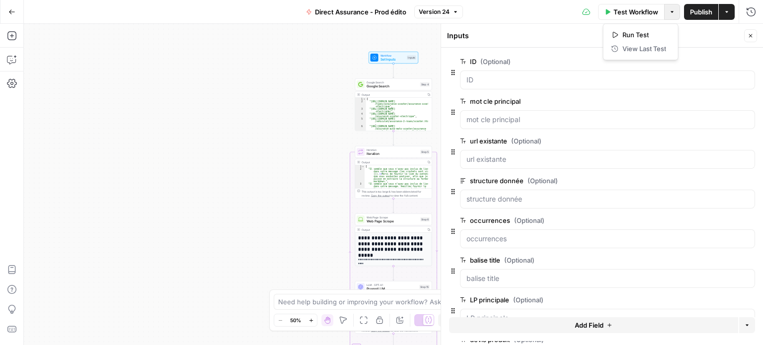
click at [673, 12] on icon "button" at bounding box center [672, 12] width 6 height 6
click at [663, 31] on span "Run Test" at bounding box center [644, 35] width 44 height 10
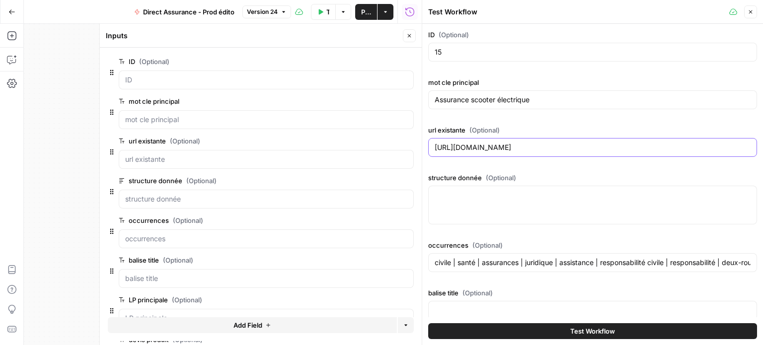
click at [483, 147] on input "[URL][DOMAIN_NAME]" at bounding box center [593, 148] width 316 height 10
drag, startPoint x: 479, startPoint y: 202, endPoint x: 477, endPoint y: 216, distance: 14.1
click at [478, 202] on div at bounding box center [592, 205] width 329 height 39
click at [748, 13] on icon "button" at bounding box center [751, 12] width 6 height 6
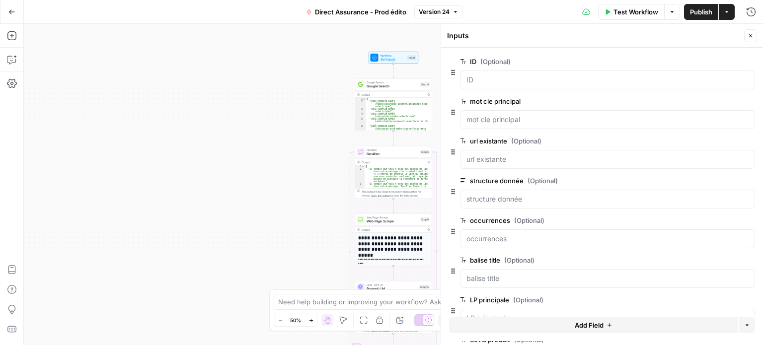
click at [745, 35] on button "Close" at bounding box center [750, 35] width 13 height 13
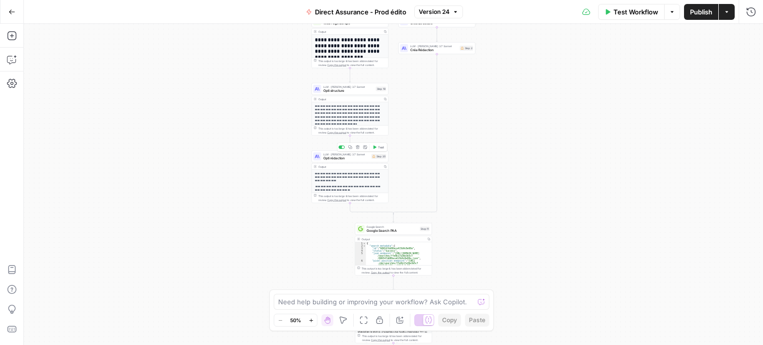
click at [377, 158] on div "Step 20" at bounding box center [379, 156] width 15 height 5
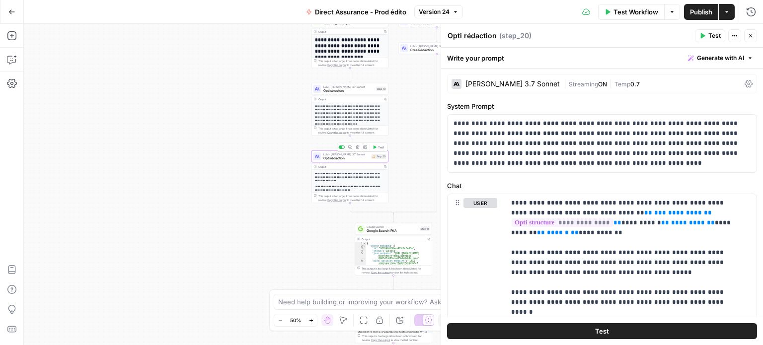
click at [363, 157] on span "Opti rédaction" at bounding box center [346, 158] width 46 height 5
click at [385, 158] on div "Step 20" at bounding box center [379, 156] width 15 height 5
click at [375, 157] on icon at bounding box center [374, 156] width 3 height 2
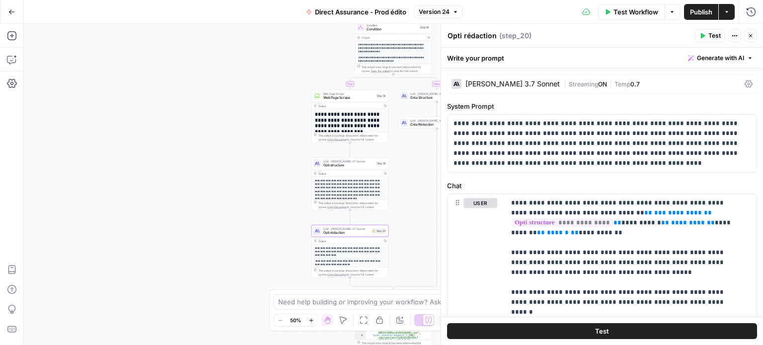
click at [756, 33] on button "Close" at bounding box center [750, 35] width 13 height 13
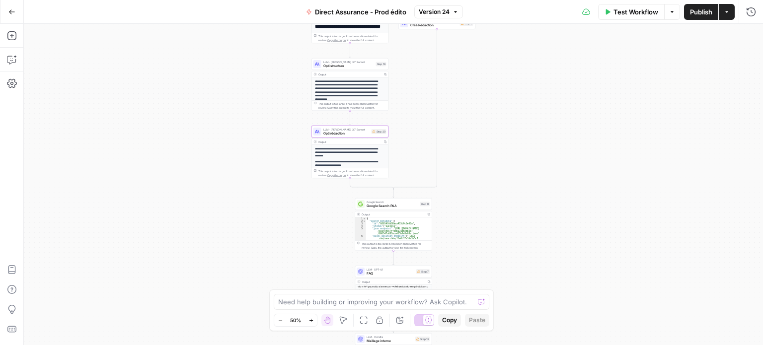
scroll to position [60, 0]
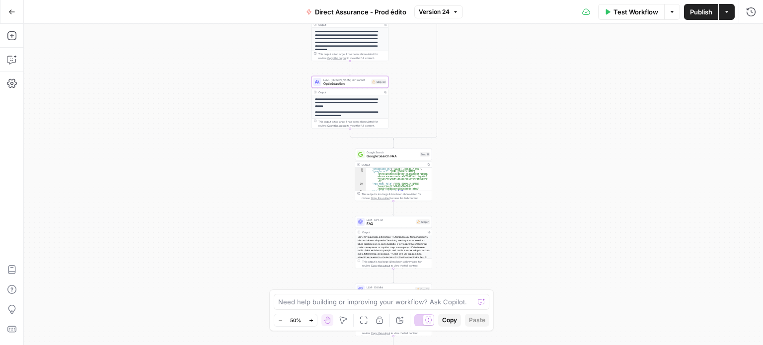
click at [387, 228] on div "LLM · GPT-4.1 FAQ Step 7 Copy step Delete step Add Note Test" at bounding box center [393, 222] width 77 height 12
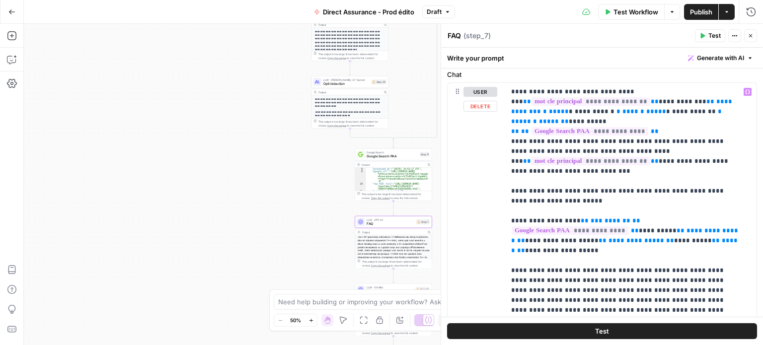
scroll to position [50, 0]
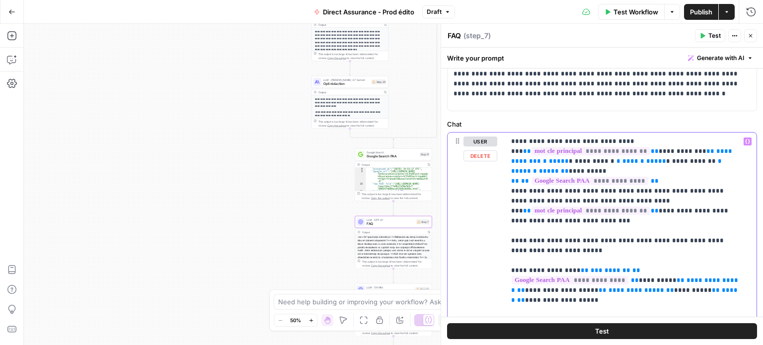
drag, startPoint x: 639, startPoint y: 153, endPoint x: 706, endPoint y: 157, distance: 66.7
click at [706, 157] on p "**********" at bounding box center [627, 321] width 232 height 368
copy p "**********"
click at [705, 163] on p "**********" at bounding box center [627, 321] width 232 height 368
paste div
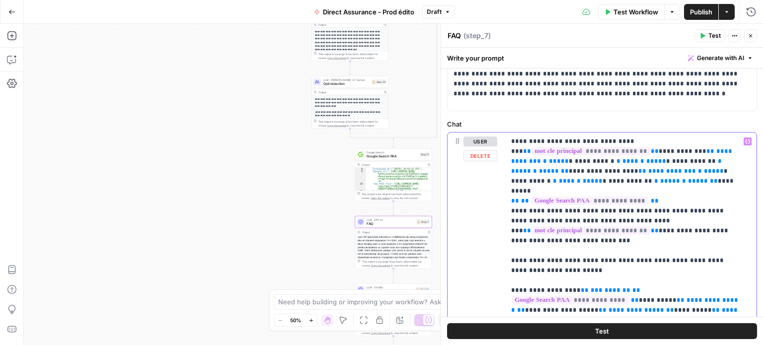
click at [648, 170] on span "**********" at bounding box center [672, 171] width 48 height 6
click at [673, 196] on p "**********" at bounding box center [627, 330] width 232 height 387
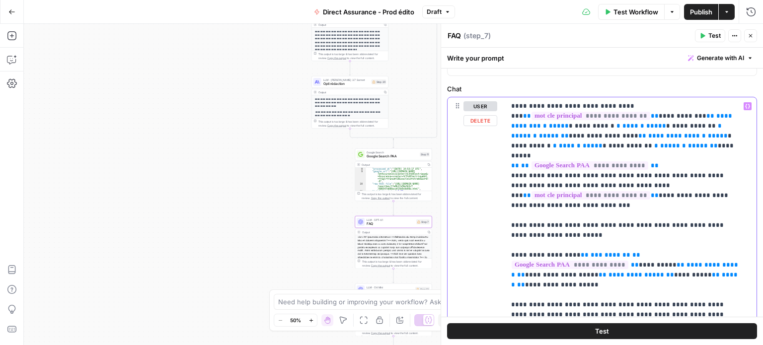
scroll to position [99, 0]
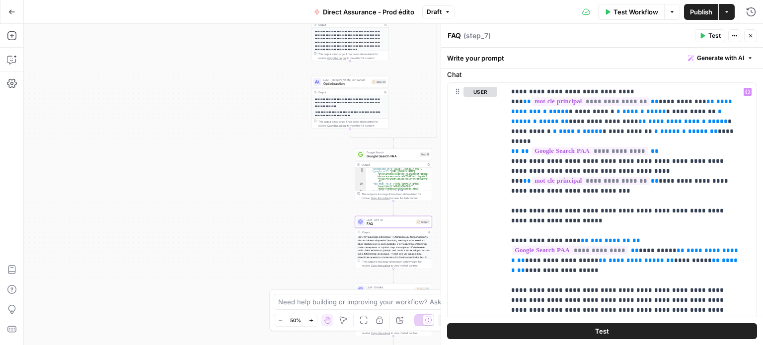
click at [747, 37] on button "Close" at bounding box center [750, 35] width 13 height 13
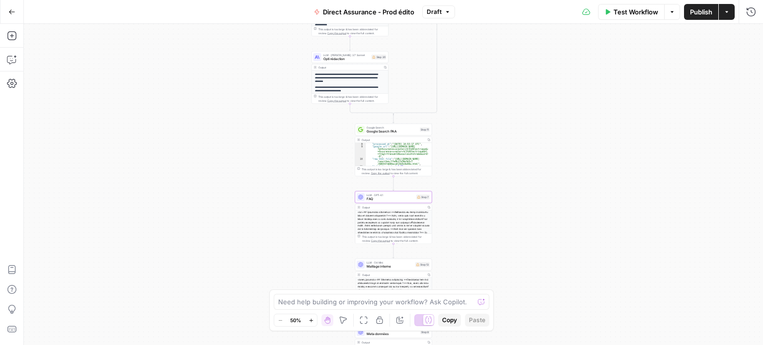
scroll to position [50, 0]
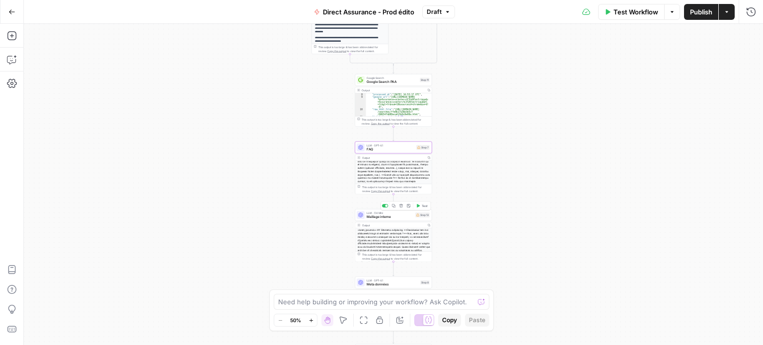
click at [395, 219] on span "Maillage interne" at bounding box center [390, 217] width 47 height 5
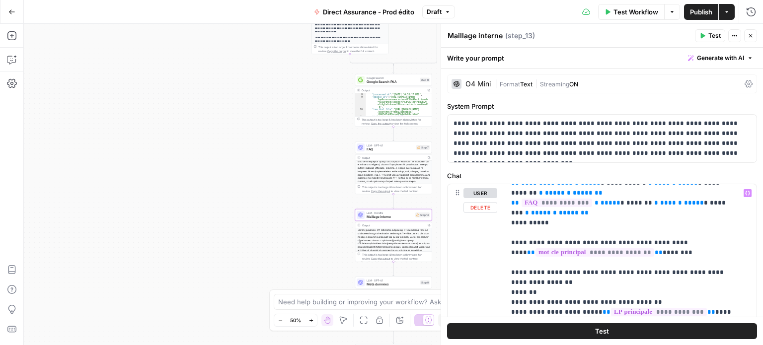
scroll to position [0, 0]
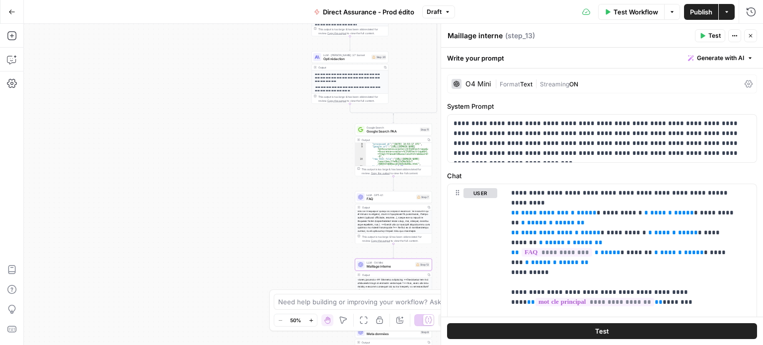
click at [338, 59] on span "Opti rédaction" at bounding box center [346, 59] width 46 height 5
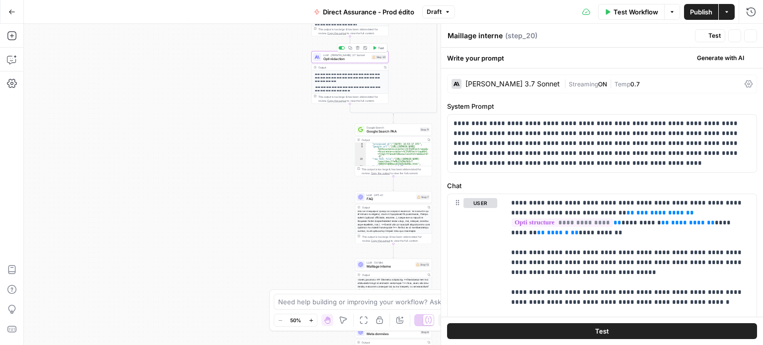
type textarea "Opti rédaction"
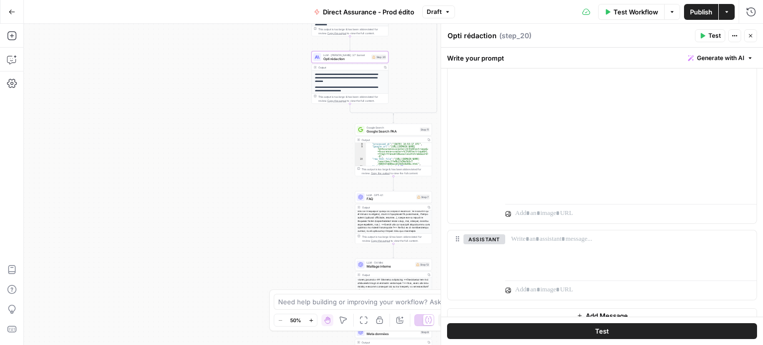
scroll to position [410, 0]
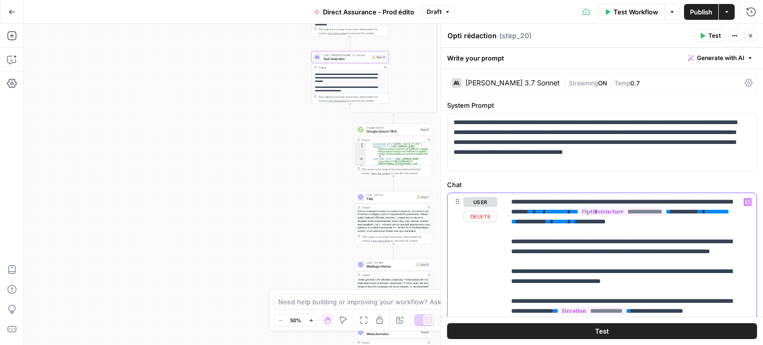
scroll to position [0, 0]
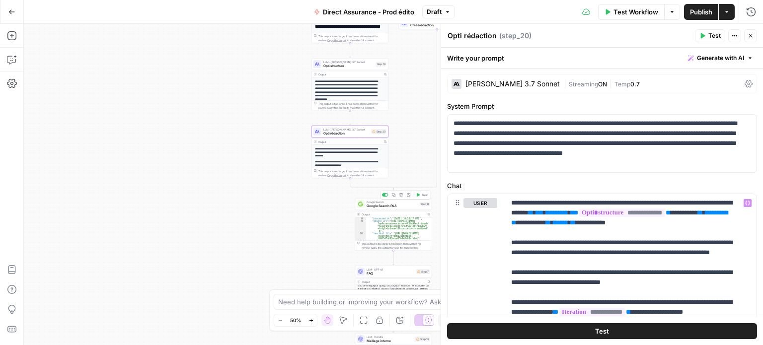
drag, startPoint x: 393, startPoint y: 206, endPoint x: 396, endPoint y: 210, distance: 5.1
click at [392, 206] on span "Google Search PAA" at bounding box center [392, 206] width 51 height 5
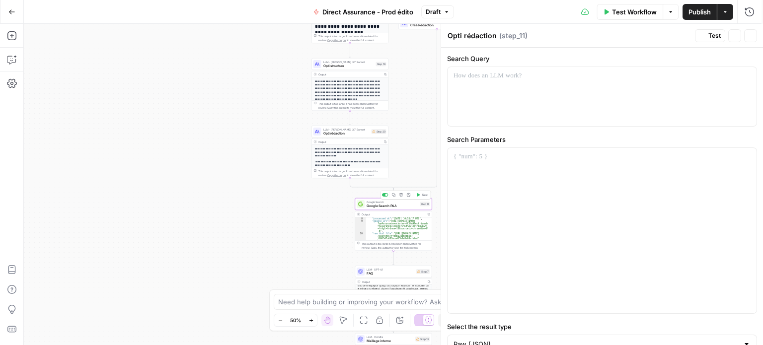
type textarea "Google Search PAA"
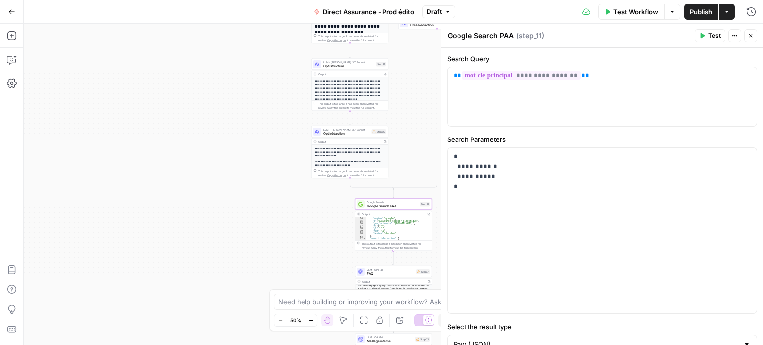
scroll to position [119, 0]
click at [378, 272] on span "FAQ" at bounding box center [391, 273] width 48 height 5
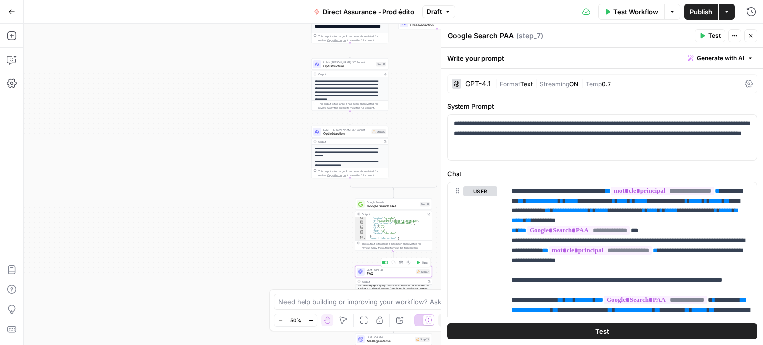
type textarea "FAQ"
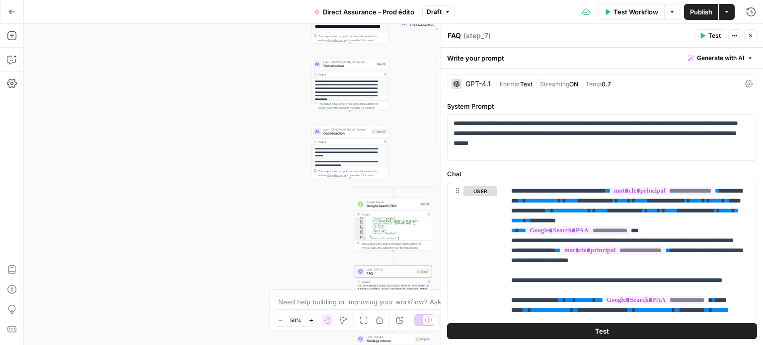
click at [732, 35] on icon "button" at bounding box center [735, 36] width 6 height 6
click at [671, 12] on button "Options" at bounding box center [672, 12] width 16 height 16
click at [653, 37] on span "Run Test" at bounding box center [644, 35] width 44 height 10
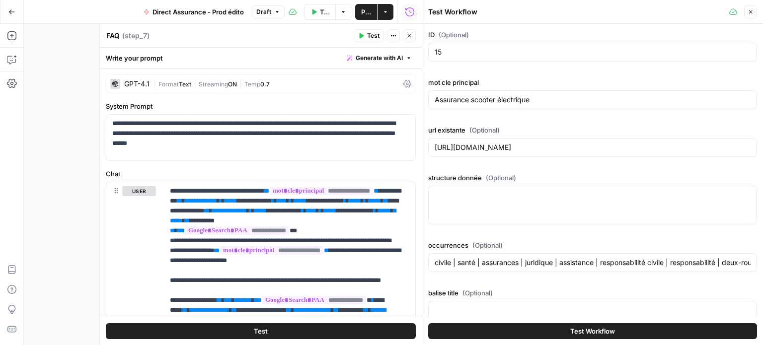
click at [506, 105] on div "Assurance scooter électrique" at bounding box center [592, 99] width 329 height 19
drag, startPoint x: 463, startPoint y: 55, endPoint x: 403, endPoint y: 46, distance: 59.8
click at [411, 51] on body "Haskn New Home Browse Insights Opportunities Your Data Recent Grids [Vacances B…" at bounding box center [381, 172] width 763 height 345
click at [473, 49] on input "15" at bounding box center [593, 52] width 316 height 10
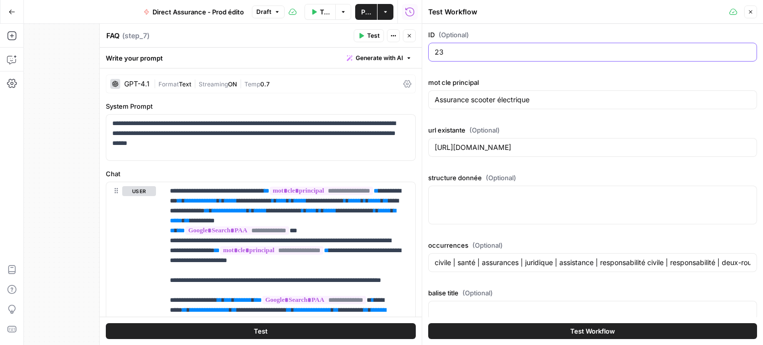
type input "23"
click at [539, 108] on div "Assurance scooter électrique" at bounding box center [592, 99] width 329 height 19
click at [506, 102] on input "Assurance scooter électrique" at bounding box center [593, 100] width 316 height 10
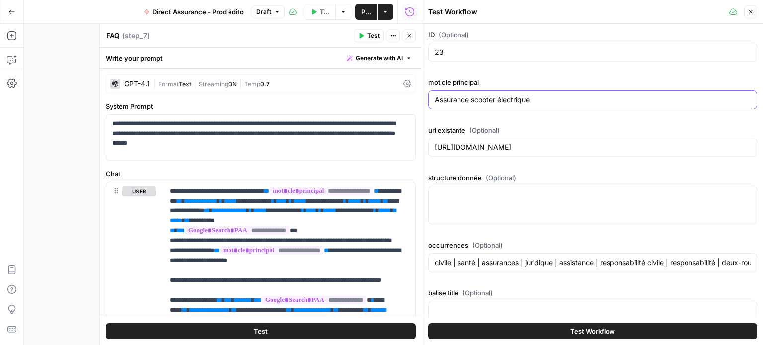
click at [506, 102] on input "Assurance scooter électrique" at bounding box center [593, 100] width 316 height 10
paste input "assurance pno"
type input "assurance pno"
click at [471, 149] on input "[URL][DOMAIN_NAME]" at bounding box center [593, 148] width 316 height 10
click at [488, 151] on input "[URL][DOMAIN_NAME]" at bounding box center [593, 148] width 316 height 10
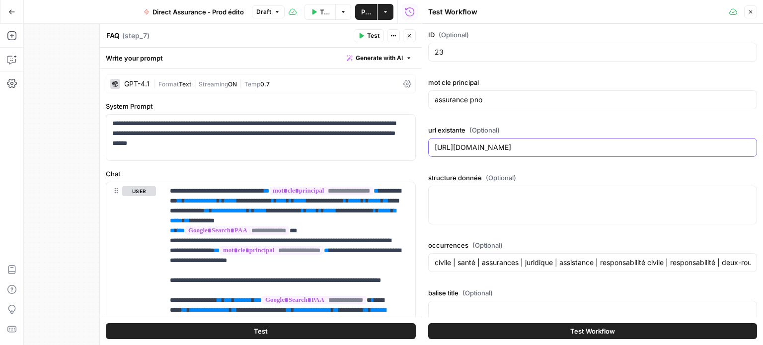
click at [488, 151] on input "[URL][DOMAIN_NAME]" at bounding box center [593, 148] width 316 height 10
paste input "habitation/assurance-proprietaire-non-occupant"
type input "[URL][DOMAIN_NAME]"
click at [473, 205] on div at bounding box center [592, 205] width 329 height 39
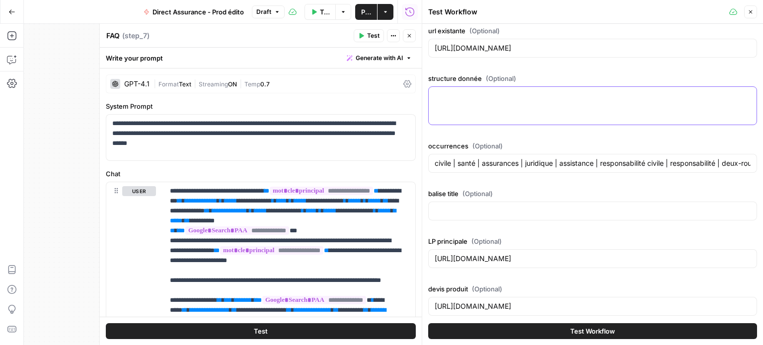
scroll to position [106, 0]
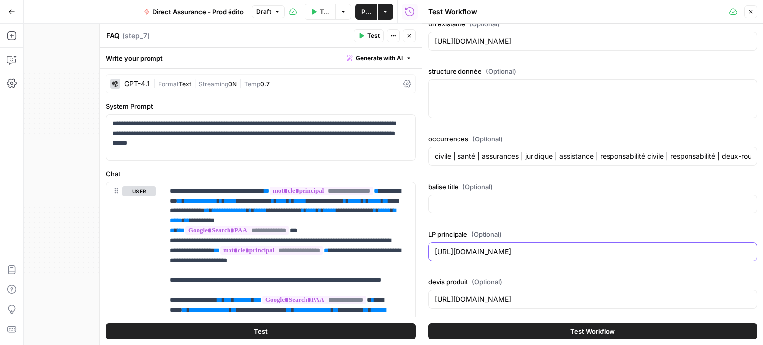
click at [487, 247] on input "[URL][DOMAIN_NAME]" at bounding box center [593, 252] width 316 height 10
paste input "nos-assurances/assurance-habitation"
type input "[URL][DOMAIN_NAME]"
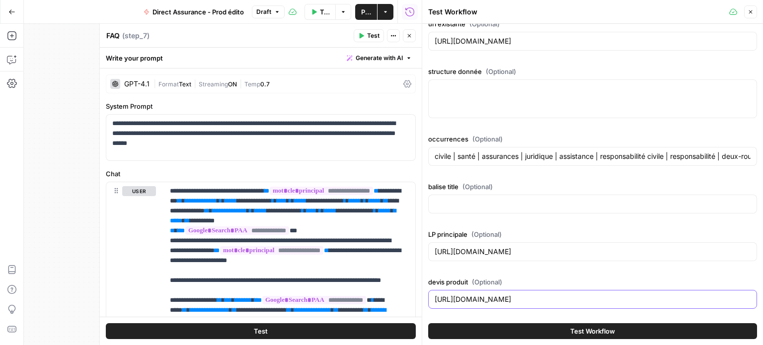
click at [459, 300] on input "[URL][DOMAIN_NAME]" at bounding box center [593, 300] width 316 height 10
click at [460, 300] on input "[URL][DOMAIN_NAME]" at bounding box center [593, 300] width 316 height 10
paste input "habitation/devis-gratuit-assurance-habitation"
type input "[URL][DOMAIN_NAME]"
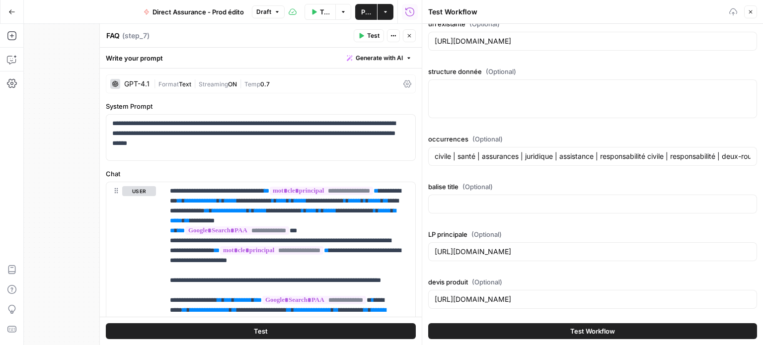
click at [462, 172] on div "ID (Optional) 23 mot cle principal assurance pno url existante (Optional) [URL]…" at bounding box center [592, 117] width 329 height 389
click at [480, 150] on div "civile | santé | assurances | juridique | assistance | responsabilité civile | …" at bounding box center [592, 156] width 329 height 19
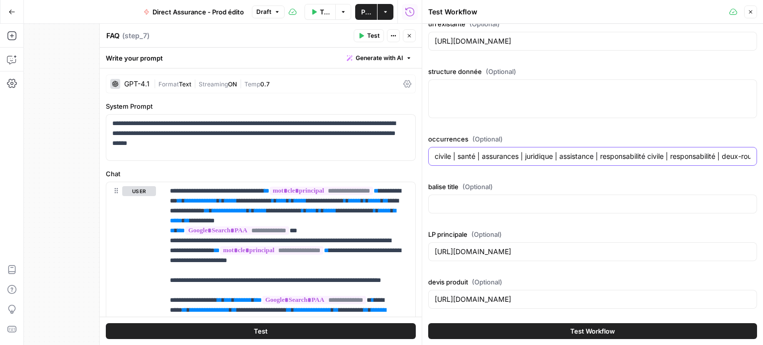
scroll to position [0, 1032]
click at [479, 158] on input "civile | santé | assurances | juridique | assistance | responsabilité civile | …" at bounding box center [593, 157] width 316 height 10
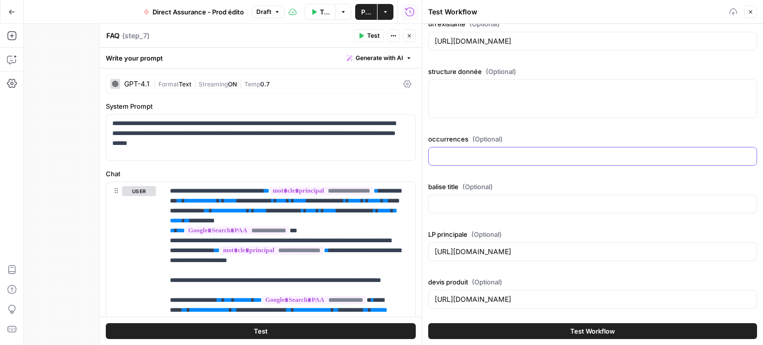
paste input "loremipsu | dolorsitam | consectetura | eli | seddoeius tem | incididu | utlabo…"
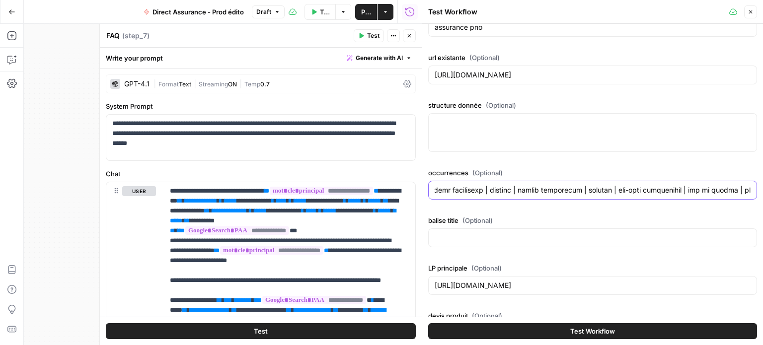
scroll to position [106, 0]
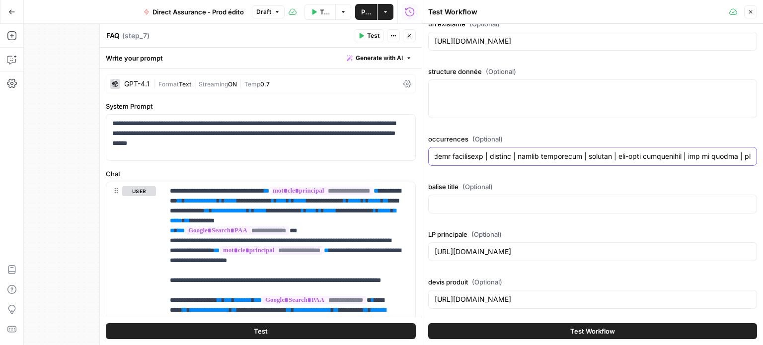
type input "loremipsu | dolorsitam | consectetura | eli | seddoeius tem | incididu | utlabo…"
click at [359, 37] on icon "button" at bounding box center [361, 36] width 6 height 6
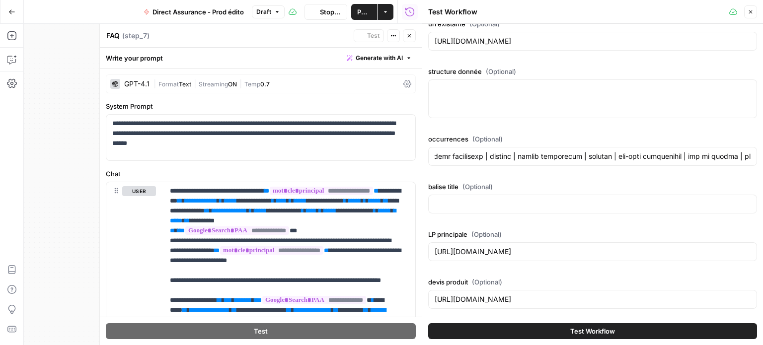
scroll to position [0, 0]
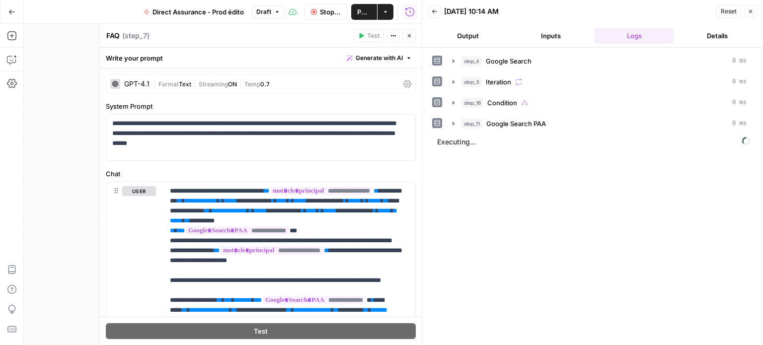
click at [537, 30] on button "Inputs" at bounding box center [551, 36] width 79 height 16
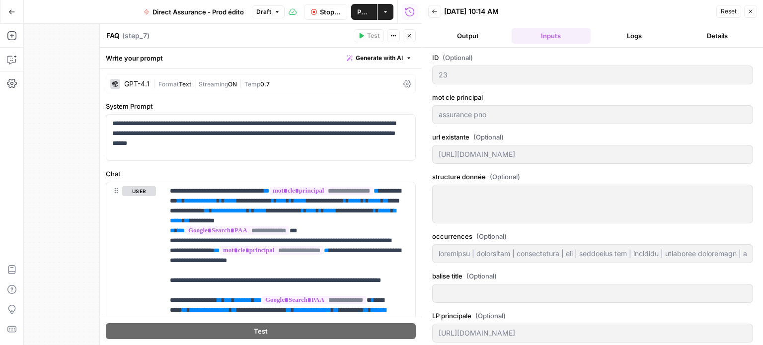
click at [631, 33] on button "Logs" at bounding box center [634, 36] width 79 height 16
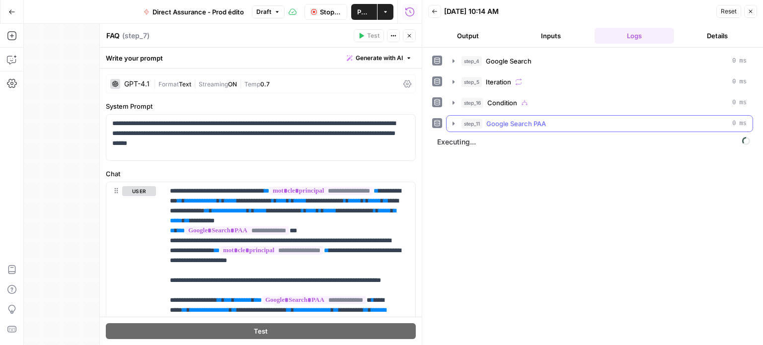
click at [458, 125] on button "step_11 Google Search PAA 0 ms" at bounding box center [600, 124] width 306 height 16
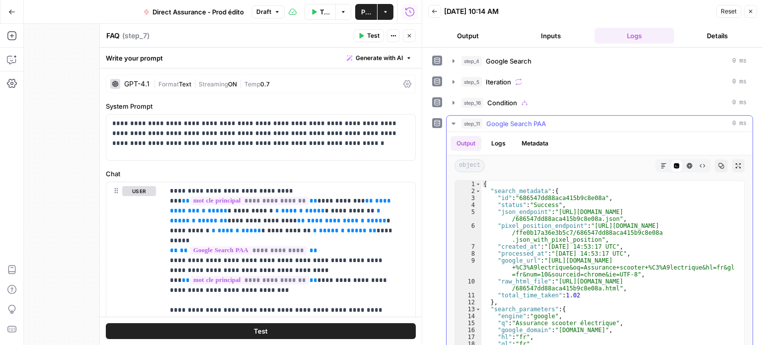
click at [452, 124] on icon "button" at bounding box center [454, 124] width 8 height 8
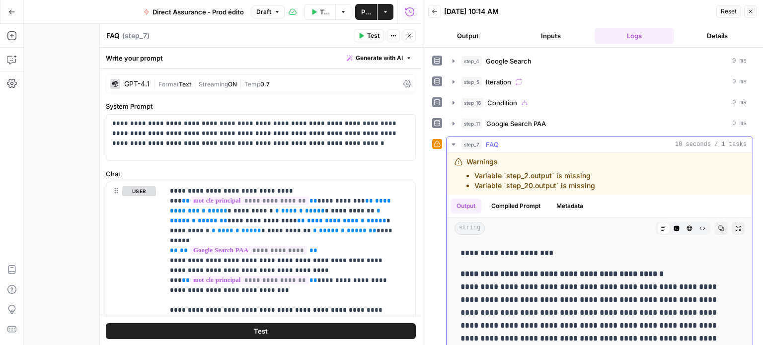
click at [509, 207] on button "Compiled Prompt" at bounding box center [515, 206] width 61 height 15
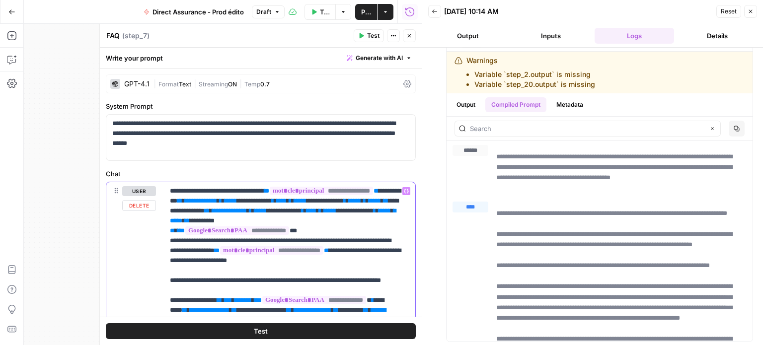
click at [217, 200] on span "**********" at bounding box center [201, 201] width 32 height 6
click at [411, 36] on icon "button" at bounding box center [409, 36] width 6 height 6
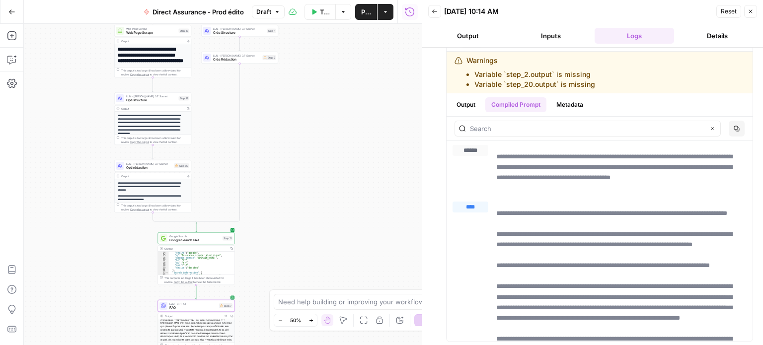
drag, startPoint x: 237, startPoint y: 148, endPoint x: 77, endPoint y: 180, distance: 163.2
click at [77, 180] on div "true false Workflow Set Inputs Inputs Google Search Google Search Step 4 Output…" at bounding box center [223, 184] width 398 height 321
click at [175, 169] on div "LLM · [PERSON_NAME] 3.7 Sonnet Opti rédaction Step 20 Copy step Delete step Add…" at bounding box center [152, 166] width 73 height 8
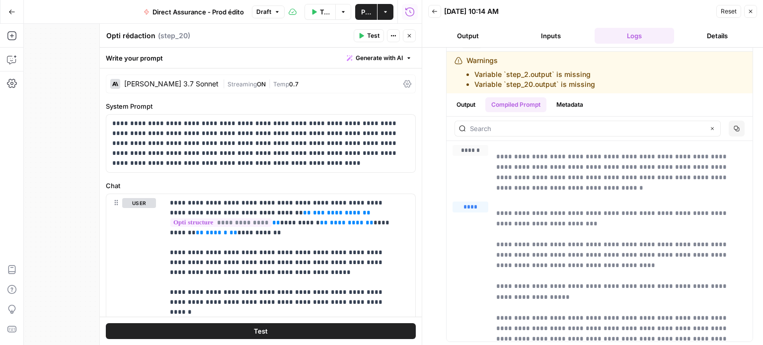
click at [403, 81] on icon at bounding box center [407, 84] width 8 height 8
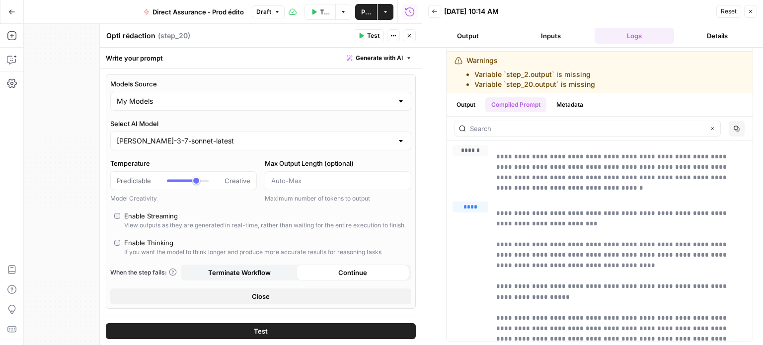
click at [396, 34] on icon "button" at bounding box center [393, 36] width 6 height 6
click at [408, 37] on icon "button" at bounding box center [409, 35] width 3 height 3
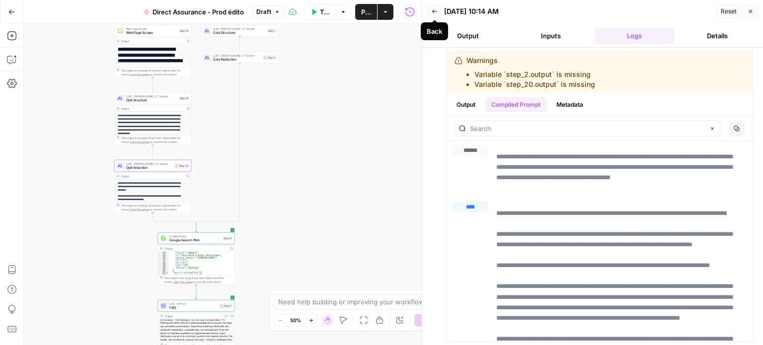
click at [438, 9] on button "Back" at bounding box center [434, 11] width 13 height 13
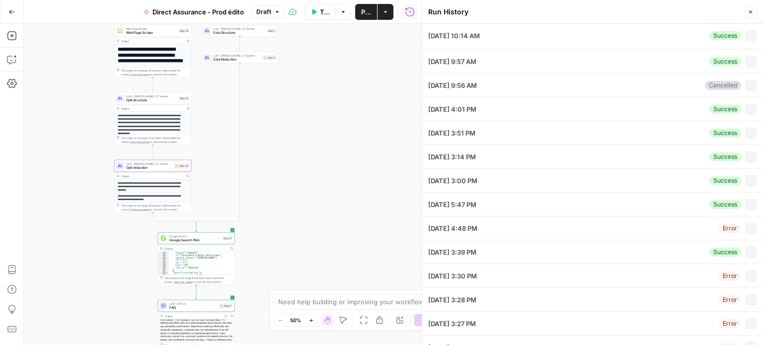
type input "23"
type input "assurance pno"
type input "[URL][DOMAIN_NAME]"
type input "loremipsu | dolorsitam | consectetura | eli | seddoeius tem | incididu | utlabo…"
type input "[URL][DOMAIN_NAME]"
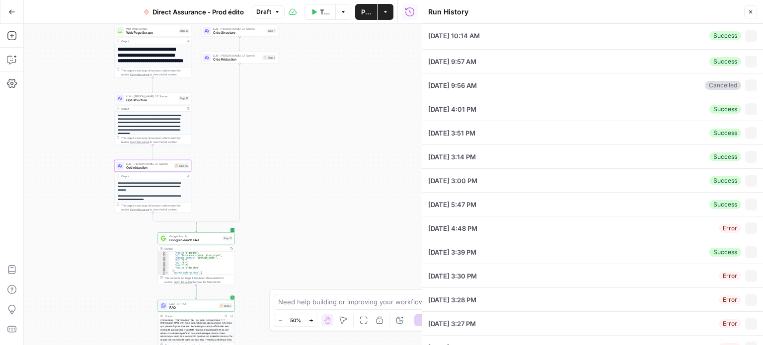
type input "[URL][DOMAIN_NAME]"
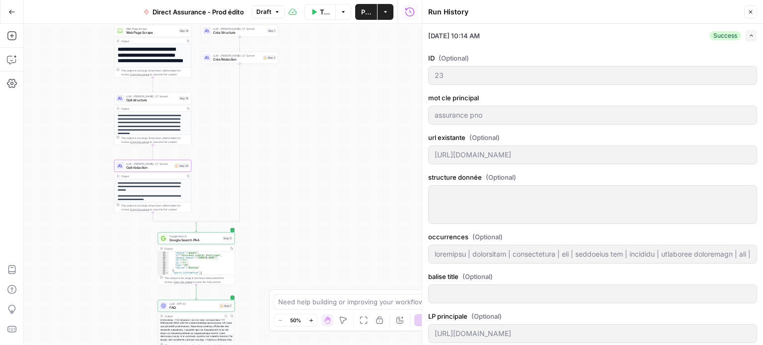
click at [749, 36] on icon "button" at bounding box center [751, 35] width 5 height 5
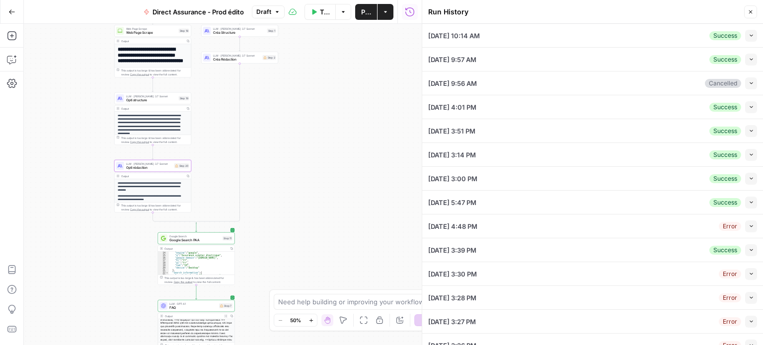
click at [749, 36] on icon "button" at bounding box center [751, 35] width 5 height 5
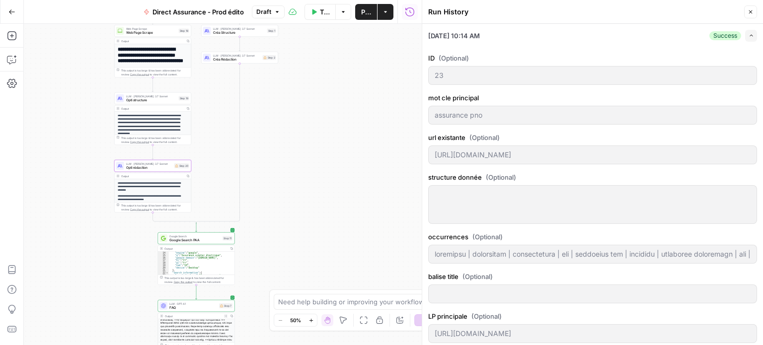
click at [752, 11] on icon "button" at bounding box center [750, 11] width 3 height 3
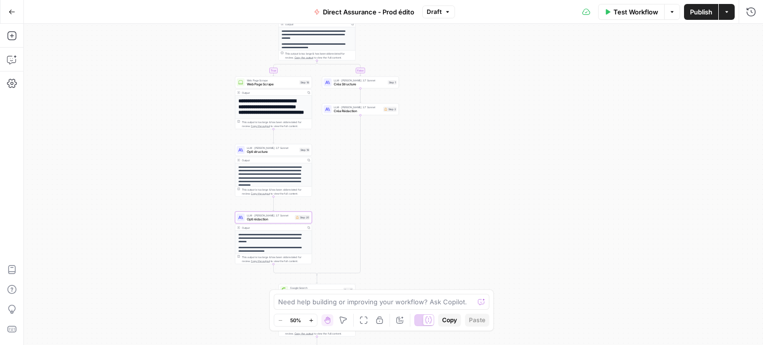
drag, startPoint x: 402, startPoint y: 111, endPoint x: 503, endPoint y: 164, distance: 113.6
click at [503, 164] on div "true false Workflow Set Inputs Inputs Google Search Google Search Step 4 Output…" at bounding box center [393, 184] width 739 height 321
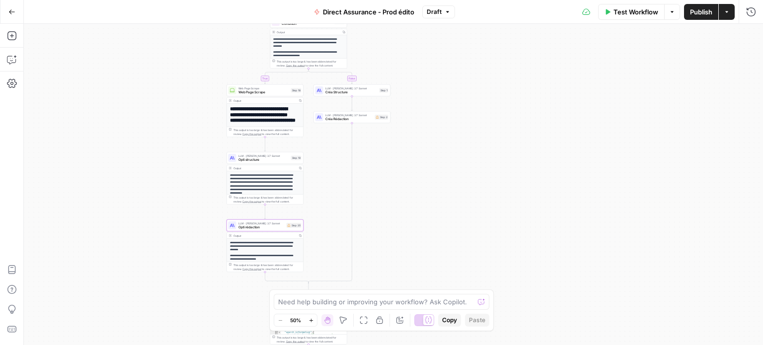
click at [363, 121] on span "Créa Rédaction" at bounding box center [349, 119] width 48 height 5
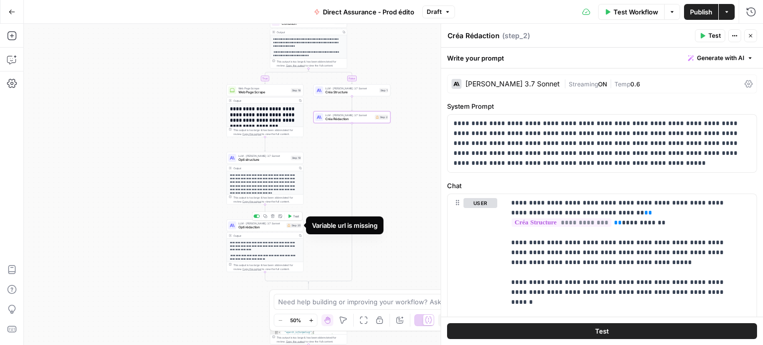
click at [298, 225] on div "Step 20" at bounding box center [294, 225] width 15 height 5
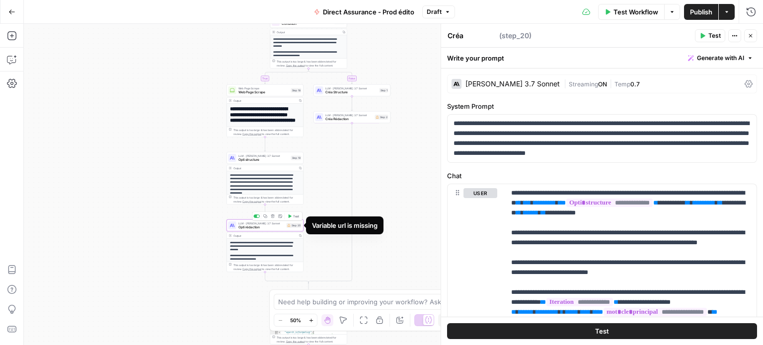
type textarea "Opti rédaction"
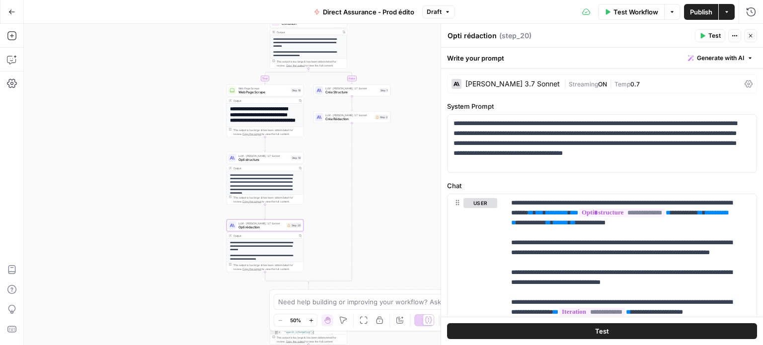
click at [734, 34] on icon "button" at bounding box center [735, 36] width 6 height 6
click at [544, 59] on div "Write your prompt Generate with AI" at bounding box center [602, 58] width 322 height 20
click at [745, 81] on icon at bounding box center [749, 84] width 8 height 8
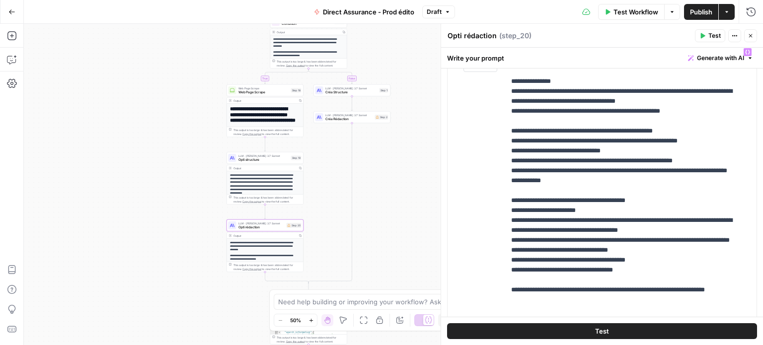
scroll to position [397, 0]
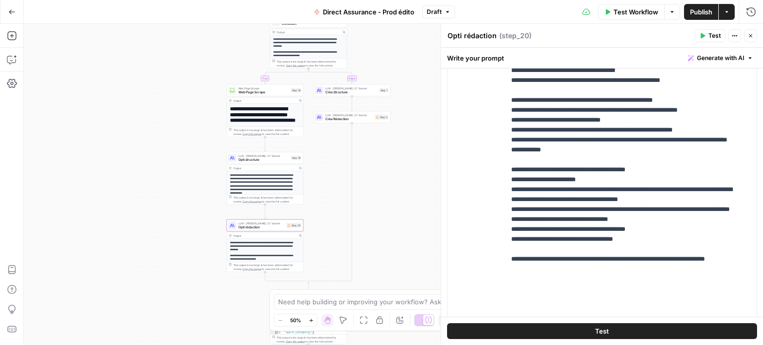
click at [334, 90] on span "Créa Structure" at bounding box center [351, 92] width 52 height 5
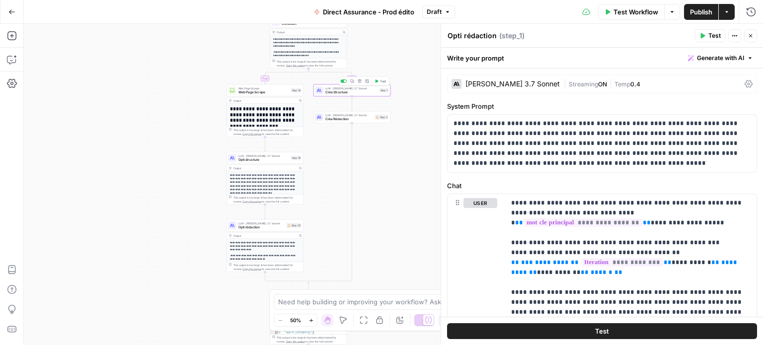
type textarea "Créa Structure"
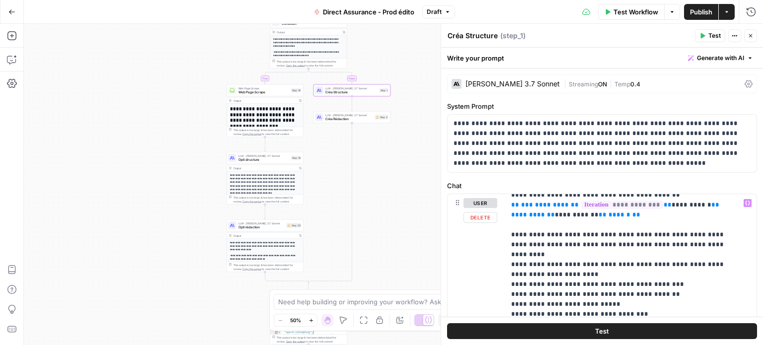
scroll to position [99, 0]
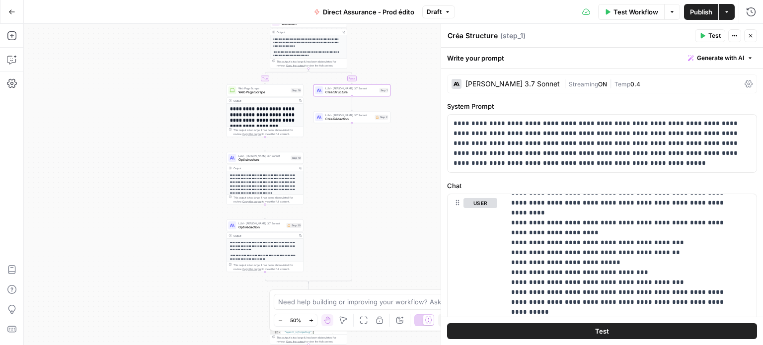
click at [353, 117] on span "Créa Rédaction" at bounding box center [349, 119] width 48 height 5
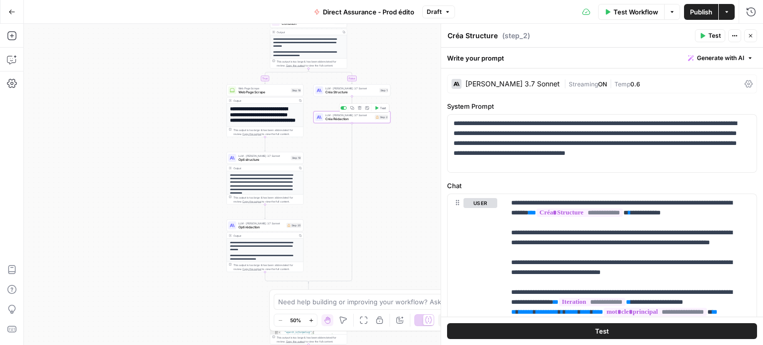
type textarea "Créa Rédaction"
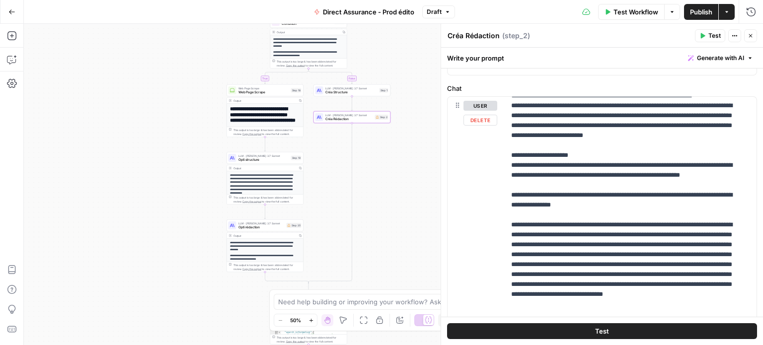
scroll to position [50, 0]
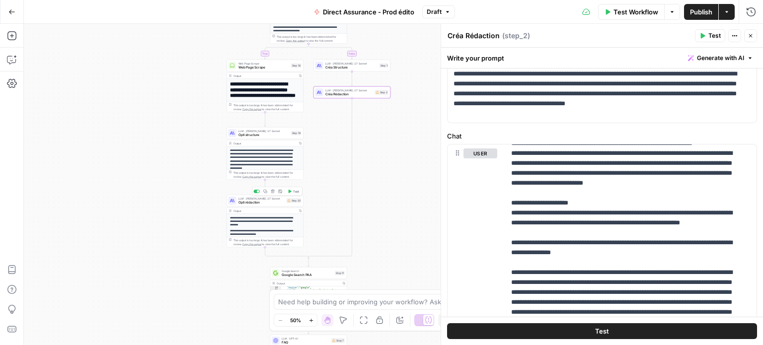
click at [278, 204] on span "Opti rédaction" at bounding box center [261, 202] width 46 height 5
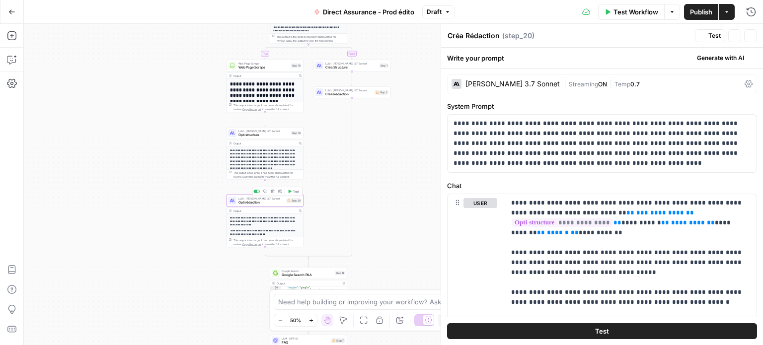
type textarea "Opti rédaction"
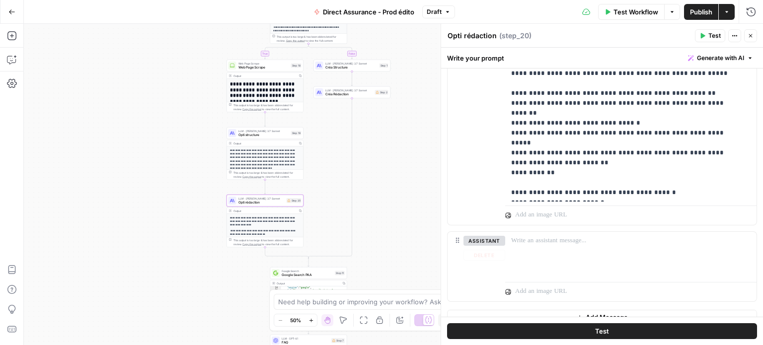
scroll to position [348, 0]
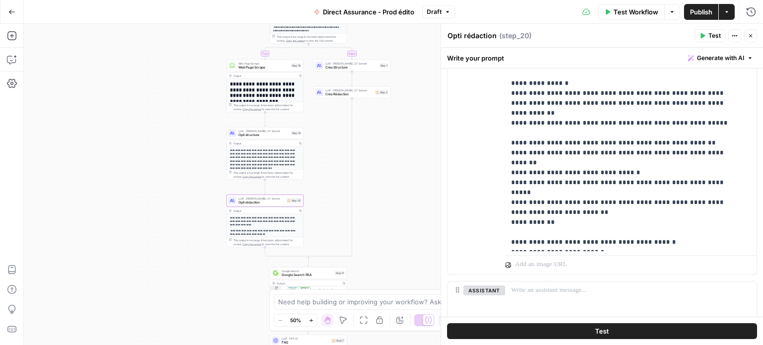
click at [272, 218] on p "**********" at bounding box center [263, 221] width 67 height 11
click at [254, 210] on div "Output" at bounding box center [264, 211] width 63 height 4
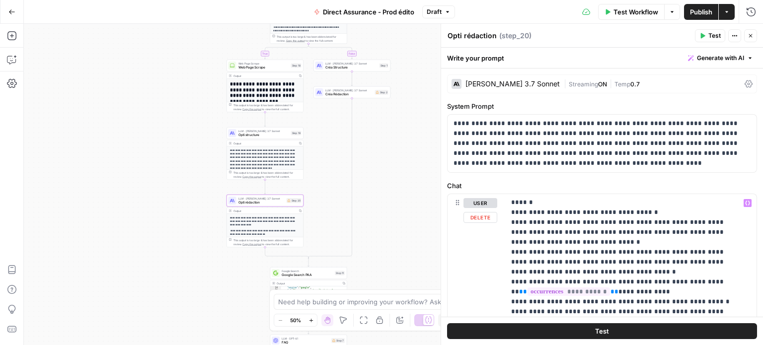
scroll to position [398, 0]
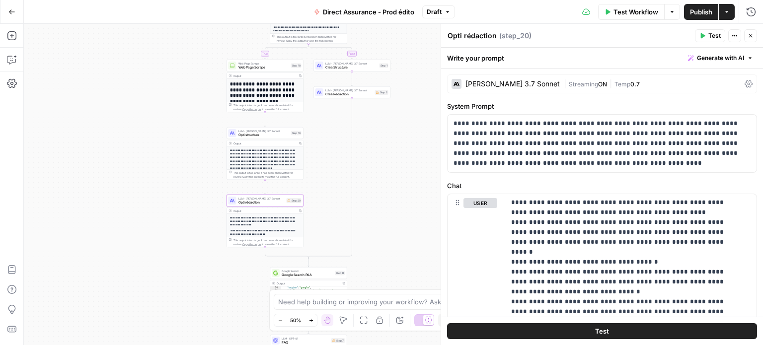
click at [271, 226] on p "**********" at bounding box center [263, 221] width 67 height 11
click at [252, 242] on div "This output is too large & has been abbreviated for review. Copy the output to …" at bounding box center [267, 242] width 68 height 8
click at [276, 242] on div "This output is too large & has been abbreviated for review. Copy the output to …" at bounding box center [267, 242] width 68 height 8
click at [235, 212] on div "Output" at bounding box center [264, 211] width 63 height 4
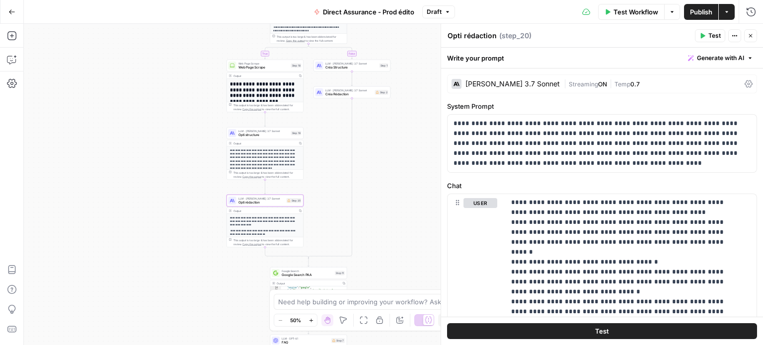
click at [234, 210] on div "Output" at bounding box center [264, 211] width 63 height 4
drag, startPoint x: 234, startPoint y: 210, endPoint x: 199, endPoint y: 214, distance: 35.9
click at [199, 214] on div "true false Workflow Set Inputs Inputs Google Search Google Search Step 4 Output…" at bounding box center [393, 184] width 739 height 321
drag, startPoint x: 745, startPoint y: 38, endPoint x: 564, endPoint y: 146, distance: 210.5
click at [746, 38] on button "Close" at bounding box center [750, 35] width 13 height 13
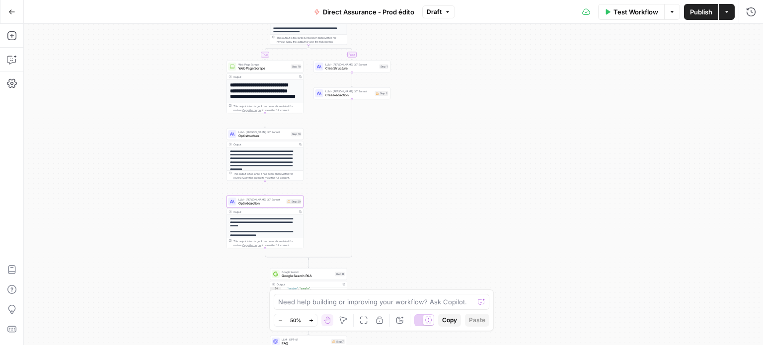
click at [310, 319] on icon "button" at bounding box center [311, 320] width 5 height 5
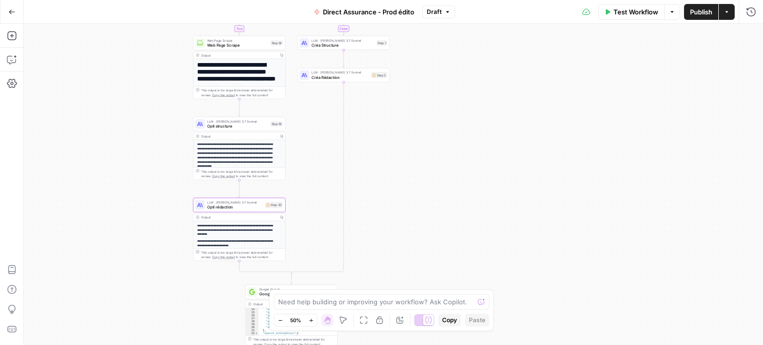
click at [310, 319] on icon "button" at bounding box center [311, 320] width 5 height 5
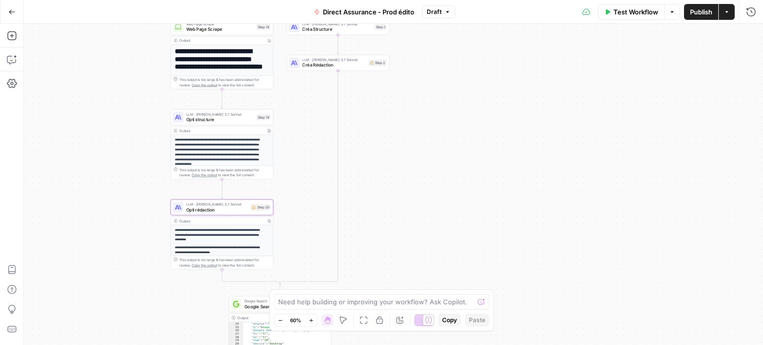
click at [310, 319] on icon "button" at bounding box center [311, 320] width 5 height 5
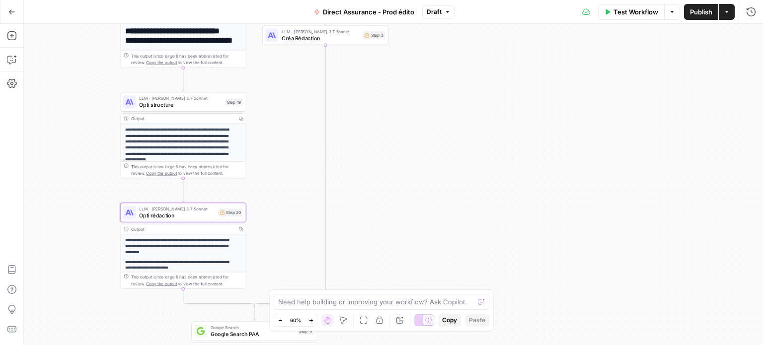
click at [310, 319] on icon "button" at bounding box center [311, 320] width 5 height 5
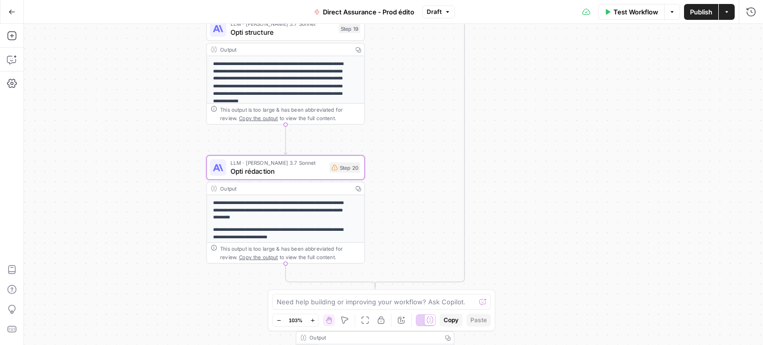
drag, startPoint x: 258, startPoint y: 217, endPoint x: 319, endPoint y: 166, distance: 79.0
click at [387, 165] on div "true false Workflow Set Inputs Inputs Google Search Google Search Step 4 Output…" at bounding box center [393, 184] width 739 height 321
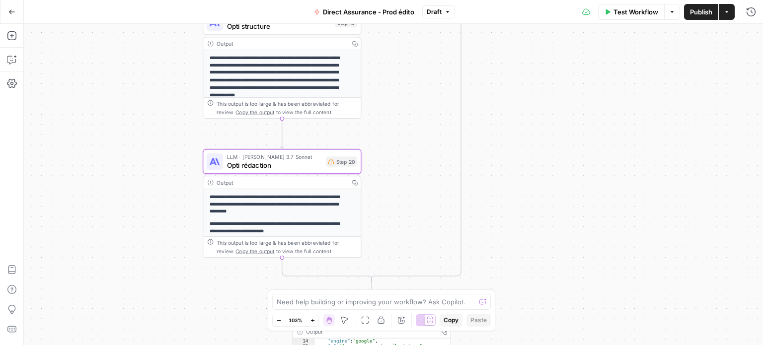
click at [248, 178] on div "Output" at bounding box center [281, 182] width 129 height 8
click at [226, 181] on div "Output" at bounding box center [281, 182] width 129 height 8
click at [233, 45] on div "Output" at bounding box center [281, 44] width 129 height 8
click at [235, 252] on span "Copy the output" at bounding box center [254, 251] width 39 height 6
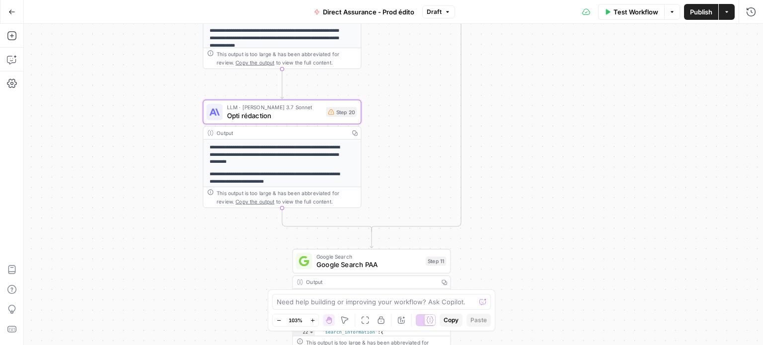
click at [265, 113] on span "Opti rédaction" at bounding box center [274, 115] width 95 height 10
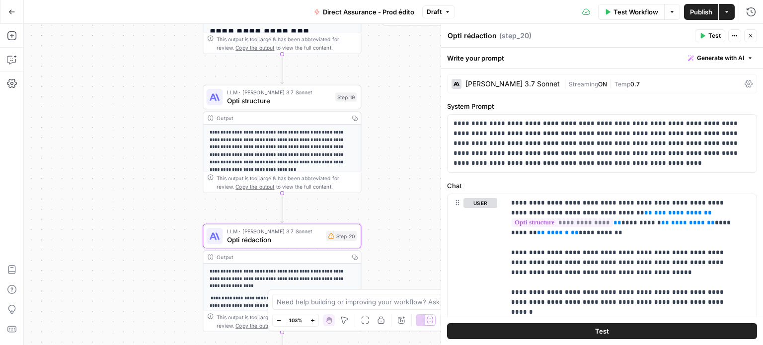
click at [294, 104] on span "Opti structure" at bounding box center [279, 100] width 104 height 10
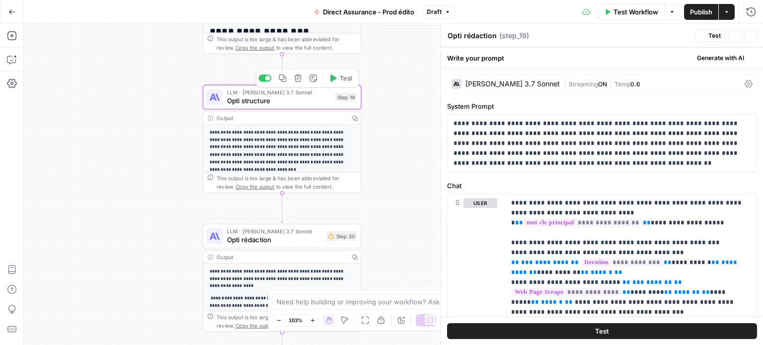
type textarea "Opti structure"
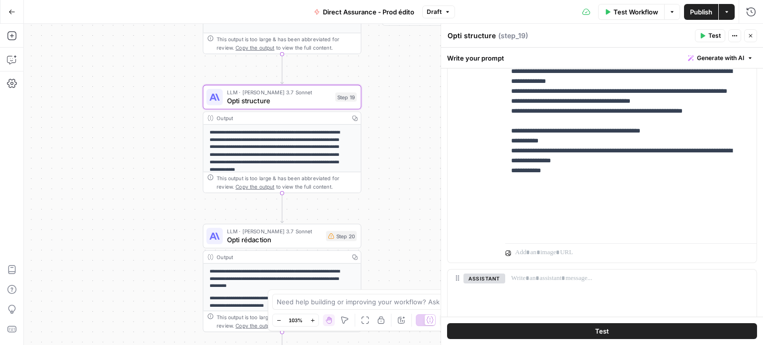
scroll to position [360, 0]
click at [279, 121] on div "Output" at bounding box center [281, 118] width 129 height 8
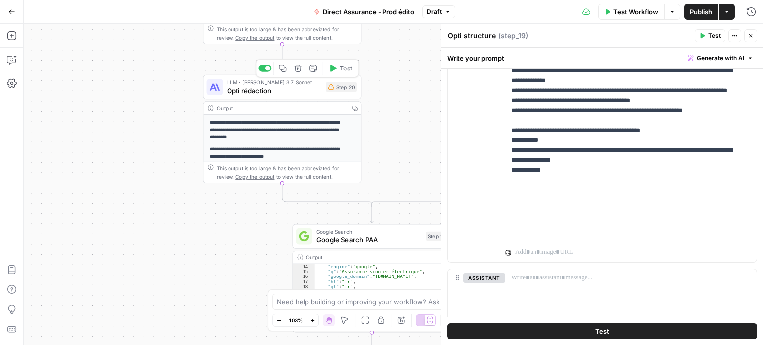
click at [258, 91] on span "Opti rédaction" at bounding box center [274, 90] width 95 height 10
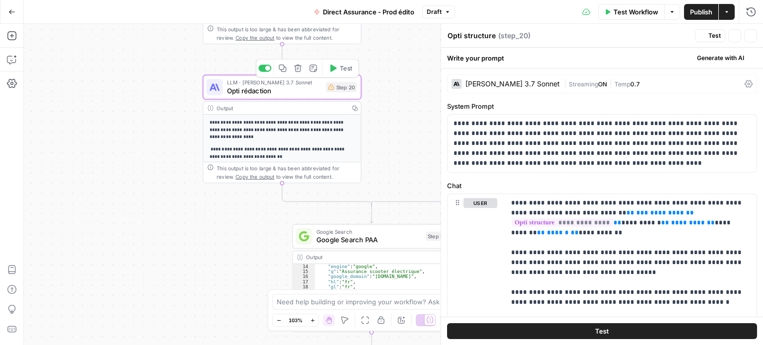
type textarea "Opti rédaction"
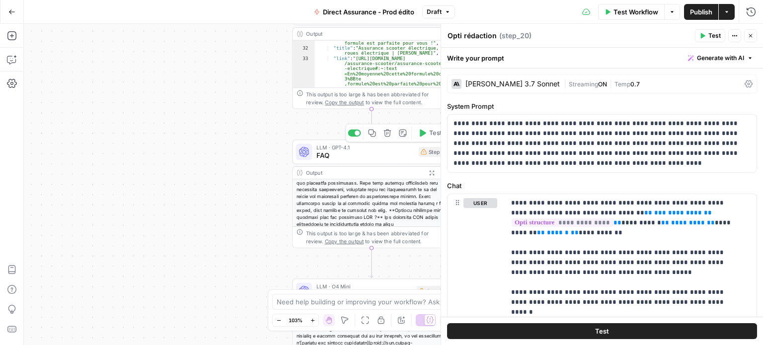
scroll to position [68, 0]
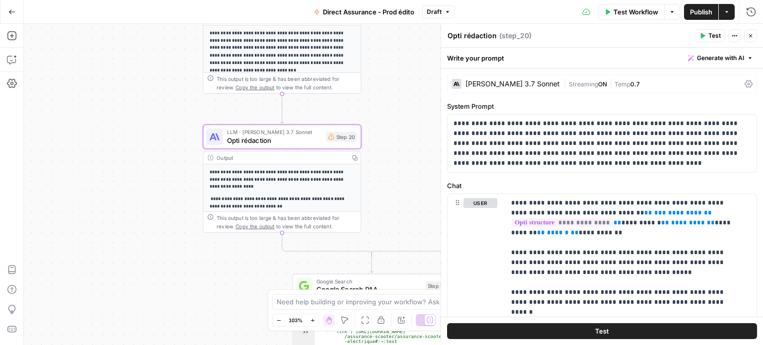
click at [673, 9] on icon "button" at bounding box center [672, 12] width 6 height 6
click at [652, 48] on span "View Last Test" at bounding box center [644, 49] width 44 height 10
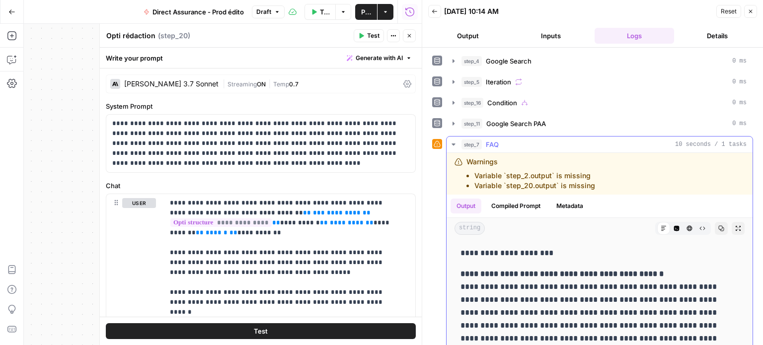
click at [453, 145] on icon "button" at bounding box center [454, 145] width 8 height 8
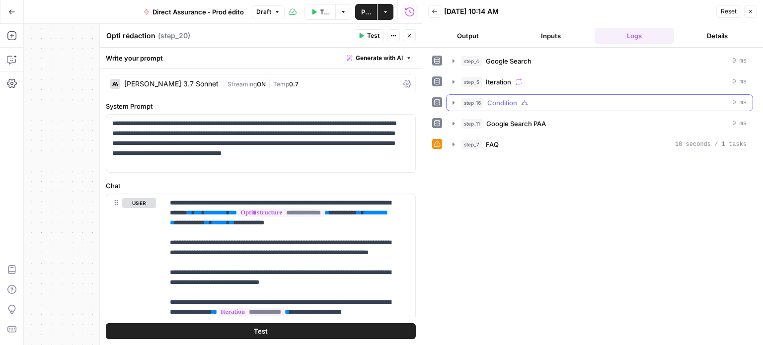
click at [456, 102] on icon "button" at bounding box center [454, 103] width 8 height 8
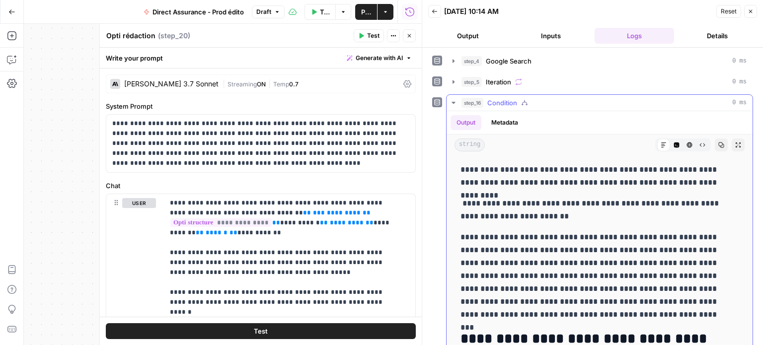
click at [453, 101] on icon "button" at bounding box center [454, 103] width 8 height 8
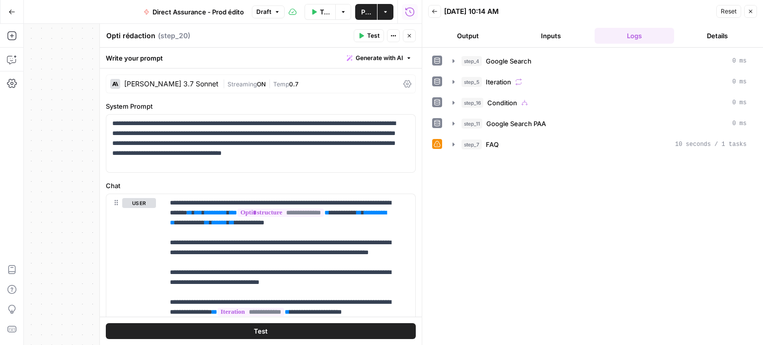
click at [411, 36] on icon "button" at bounding box center [409, 36] width 6 height 6
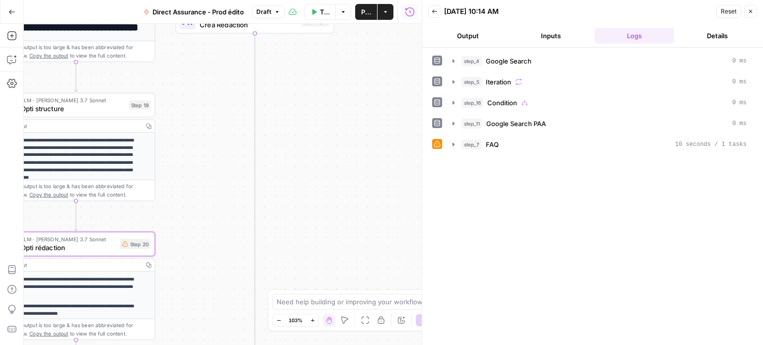
drag, startPoint x: 387, startPoint y: 182, endPoint x: 195, endPoint y: 270, distance: 211.2
click at [198, 291] on div "true false Workflow Set Inputs Inputs Google Search Google Search Step 4 Output…" at bounding box center [223, 184] width 398 height 321
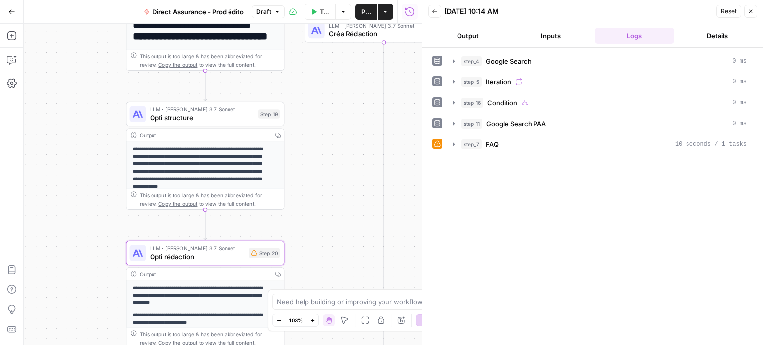
drag, startPoint x: 209, startPoint y: 204, endPoint x: 324, endPoint y: 98, distance: 155.8
click at [324, 98] on div "true false Workflow Set Inputs Inputs Google Search Google Search Step 4 Output…" at bounding box center [223, 184] width 398 height 321
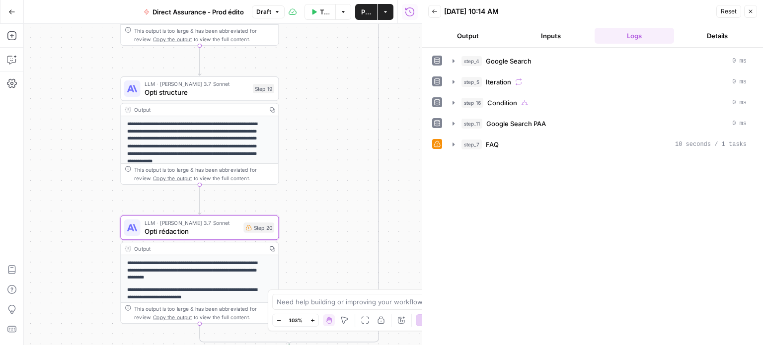
drag, startPoint x: 332, startPoint y: 188, endPoint x: 320, endPoint y: 67, distance: 121.3
click at [320, 69] on div "true false Workflow Set Inputs Inputs Google Search Google Search Step 4 Output…" at bounding box center [223, 184] width 398 height 321
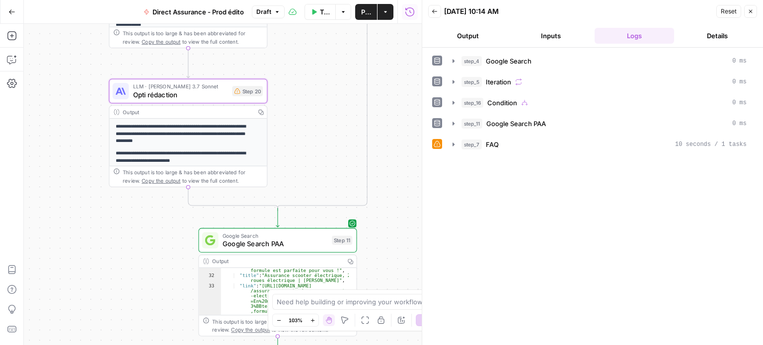
drag, startPoint x: 326, startPoint y: 151, endPoint x: 322, endPoint y: 44, distance: 107.4
click at [321, 47] on div "true false Workflow Set Inputs Inputs Google Search Google Search Step 4 Output…" at bounding box center [223, 184] width 398 height 321
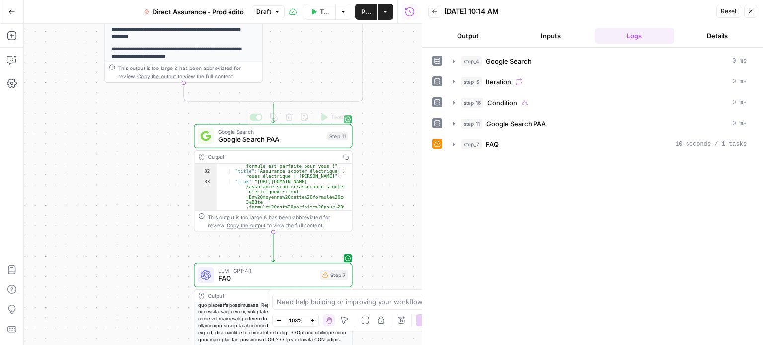
drag, startPoint x: 343, startPoint y: 160, endPoint x: 349, endPoint y: 81, distance: 79.7
click at [338, 47] on div "true false Workflow Set Inputs Inputs Google Search Google Search Step 4 Output…" at bounding box center [223, 184] width 398 height 321
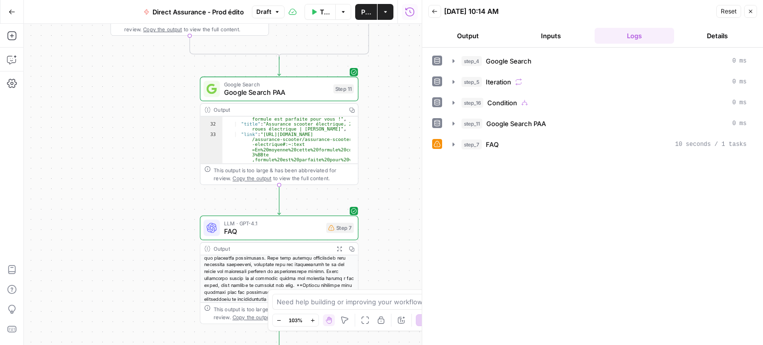
drag, startPoint x: 372, startPoint y: 139, endPoint x: 382, endPoint y: 83, distance: 56.5
click at [381, 47] on div "true false Workflow Set Inputs Inputs Google Search Google Search Step 4 Output…" at bounding box center [223, 184] width 398 height 321
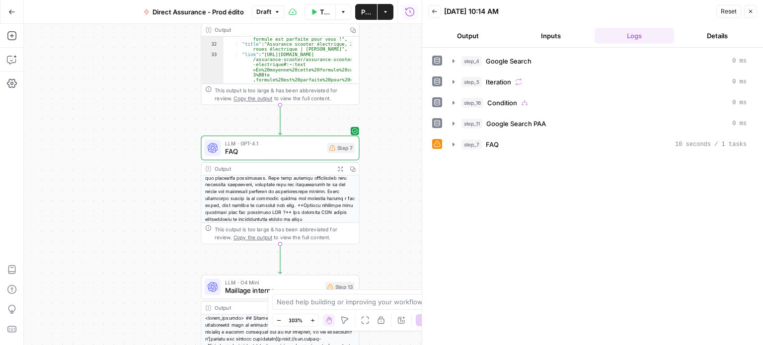
drag, startPoint x: 389, startPoint y: 151, endPoint x: 383, endPoint y: 94, distance: 57.0
click at [384, 91] on div "true false Workflow Set Inputs Inputs Google Search Google Search Step 4 Output…" at bounding box center [223, 184] width 398 height 321
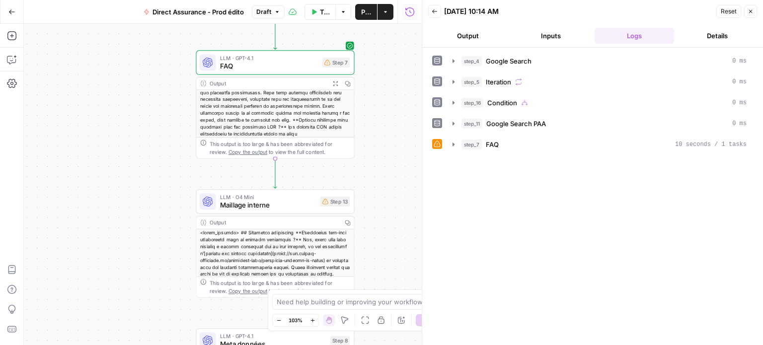
drag, startPoint x: 374, startPoint y: 190, endPoint x: 373, endPoint y: 129, distance: 61.6
click at [373, 129] on div "true false Workflow Set Inputs Inputs Google Search Google Search Step 4 Output…" at bounding box center [223, 184] width 398 height 321
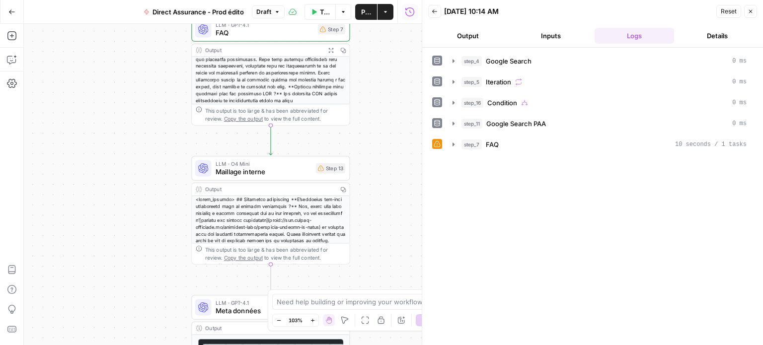
drag, startPoint x: 377, startPoint y: 180, endPoint x: 366, endPoint y: 112, distance: 68.9
click at [366, 112] on div "true false Workflow Set Inputs Inputs Google Search Google Search Step 4 Output…" at bounding box center [223, 184] width 398 height 321
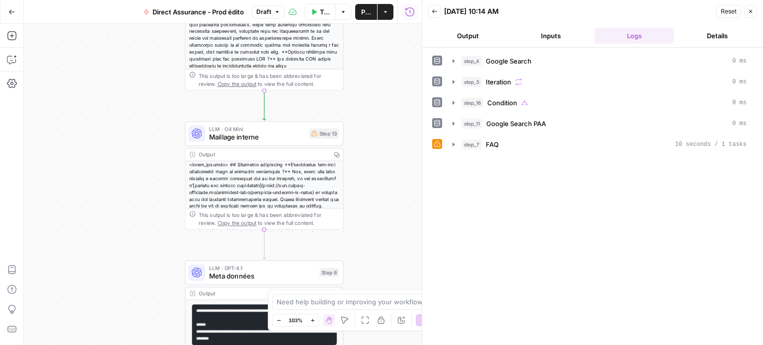
click at [235, 137] on span "Maillage interne" at bounding box center [257, 137] width 96 height 10
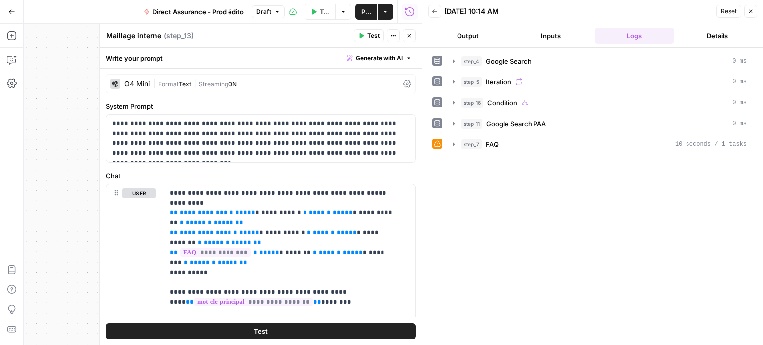
drag, startPoint x: 752, startPoint y: 11, endPoint x: 650, endPoint y: 25, distance: 103.3
click at [753, 12] on icon "button" at bounding box center [751, 11] width 6 height 6
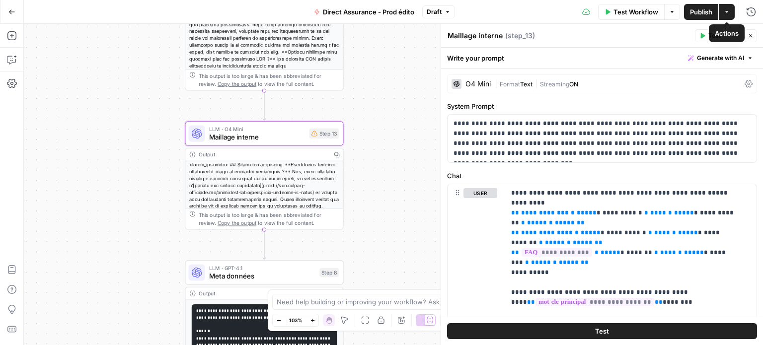
click at [706, 13] on span "Publish" at bounding box center [701, 12] width 22 height 10
